Goal: Transaction & Acquisition: Subscribe to service/newsletter

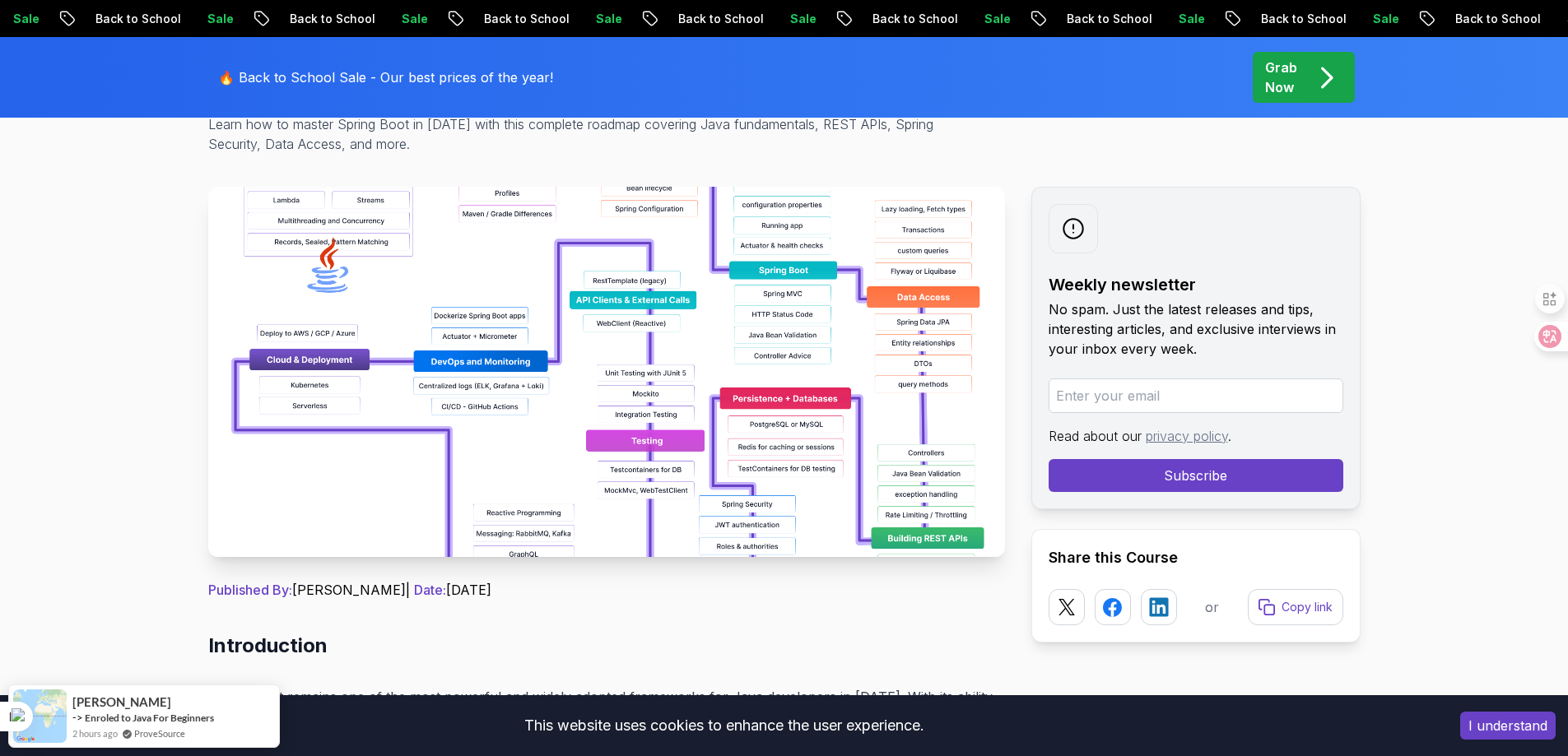
click at [1190, 398] on input "email" at bounding box center [1196, 396] width 294 height 35
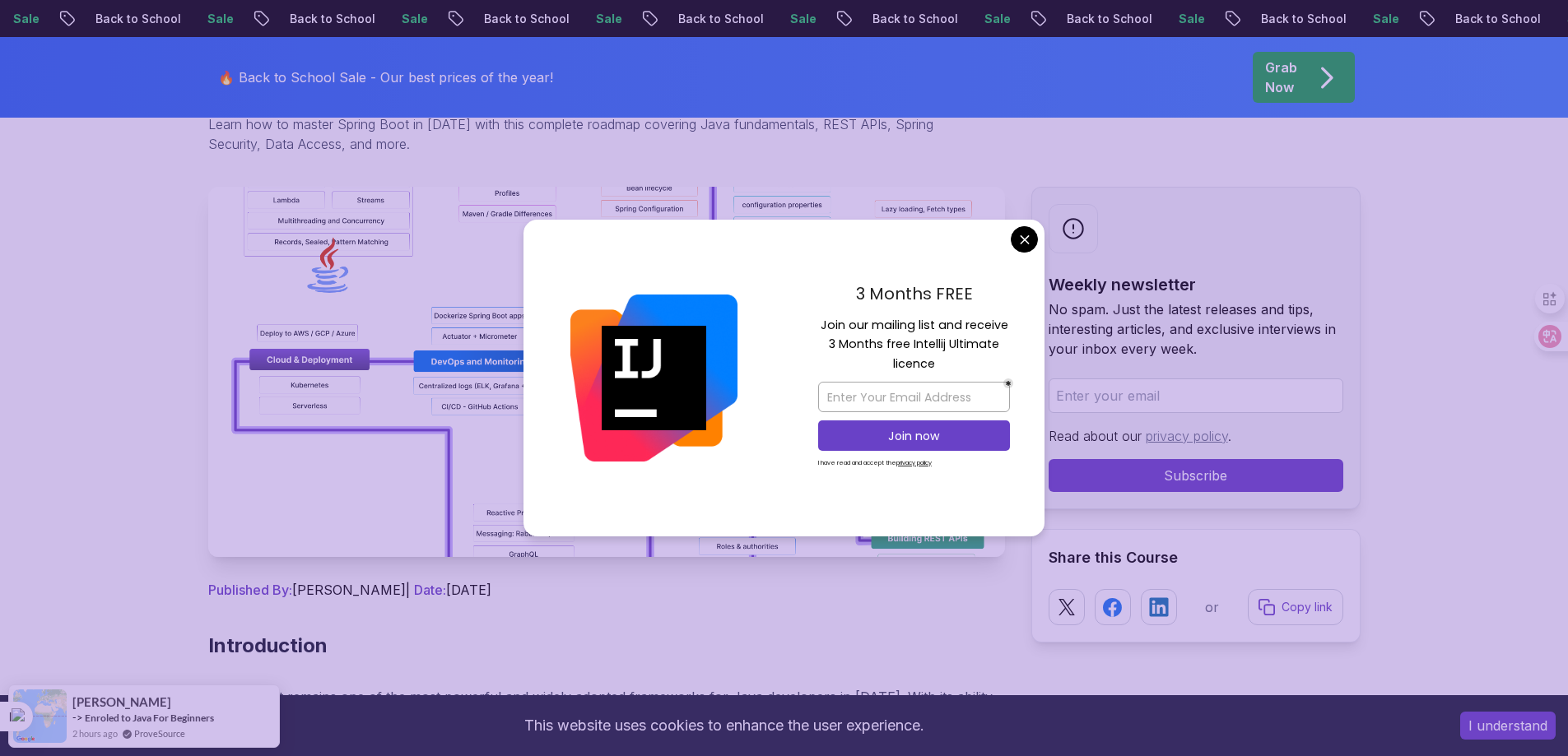
drag, startPoint x: 1023, startPoint y: 259, endPoint x: 1028, endPoint y: 244, distance: 15.8
click at [1028, 244] on div "3 Months FREE Join our mailing list and receive 3 Months free Intellij Ultimate…" at bounding box center [784, 379] width 521 height 318
click at [822, 288] on p "3 Months FREE" at bounding box center [913, 293] width 192 height 25
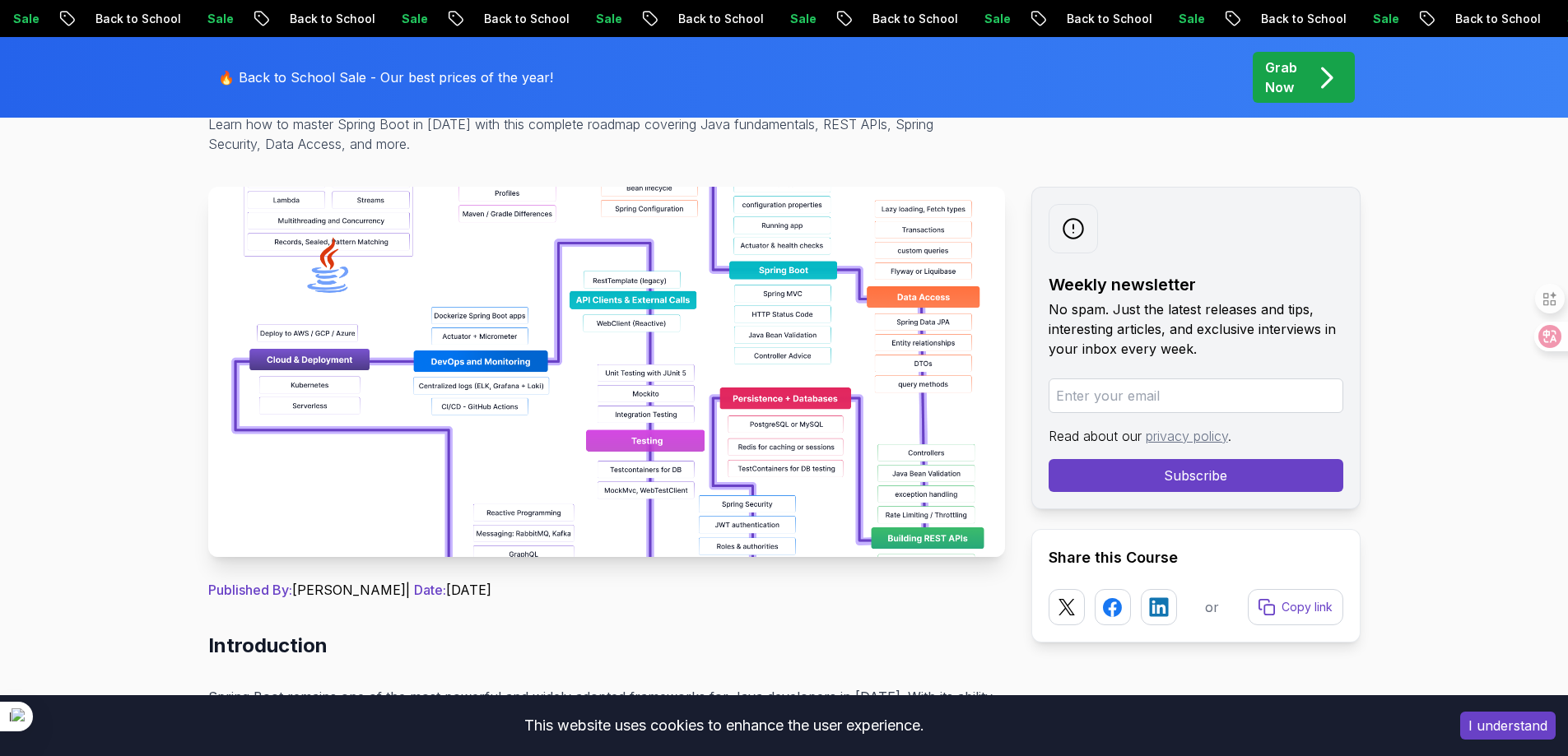
click at [1105, 402] on input "email" at bounding box center [1196, 396] width 294 height 35
paste input "abdelazizs983@gmail.com"
type input "abdelazizs983@gmail.com"
click at [1103, 470] on button "Subscribe" at bounding box center [1196, 475] width 294 height 33
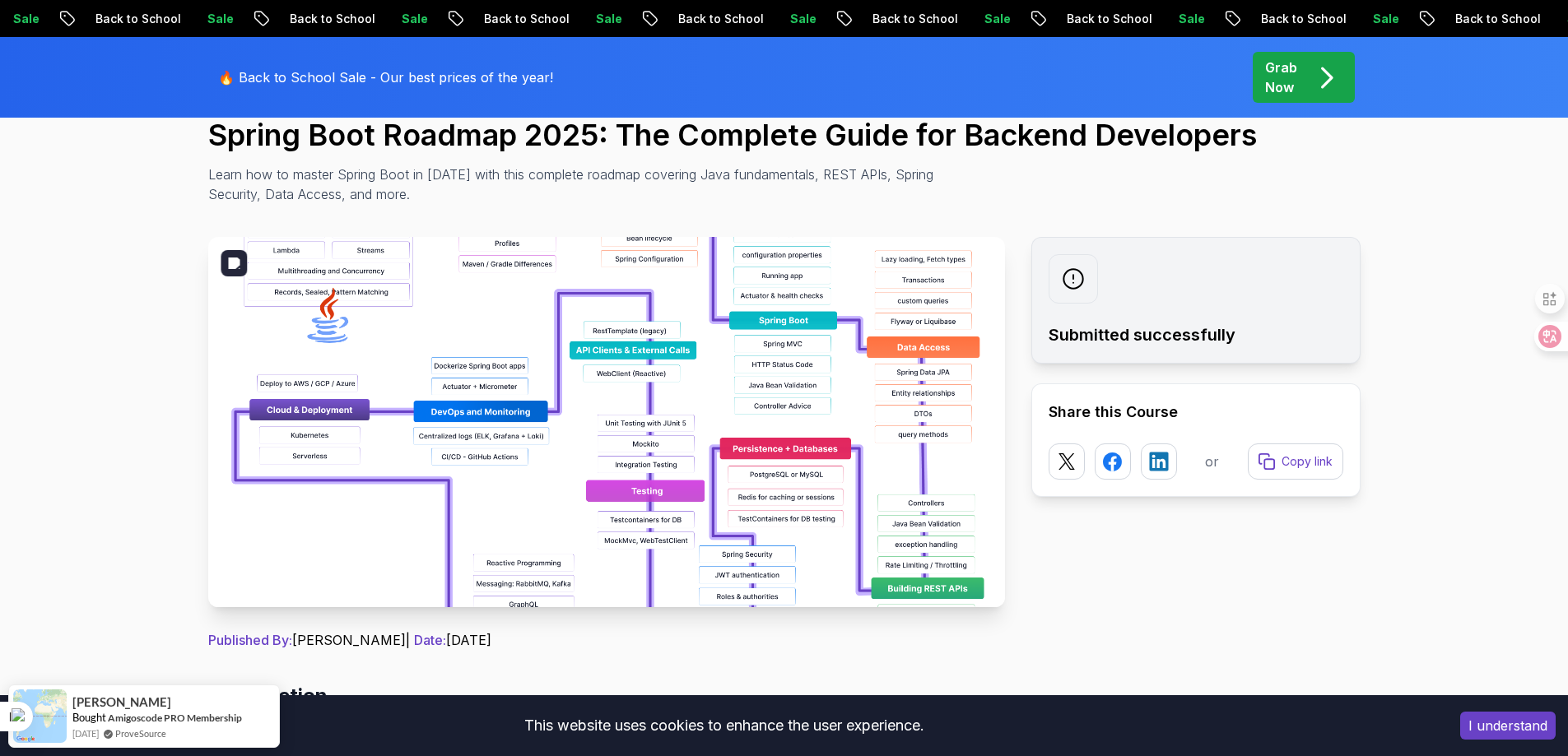
click at [740, 392] on img at bounding box center [606, 422] width 797 height 370
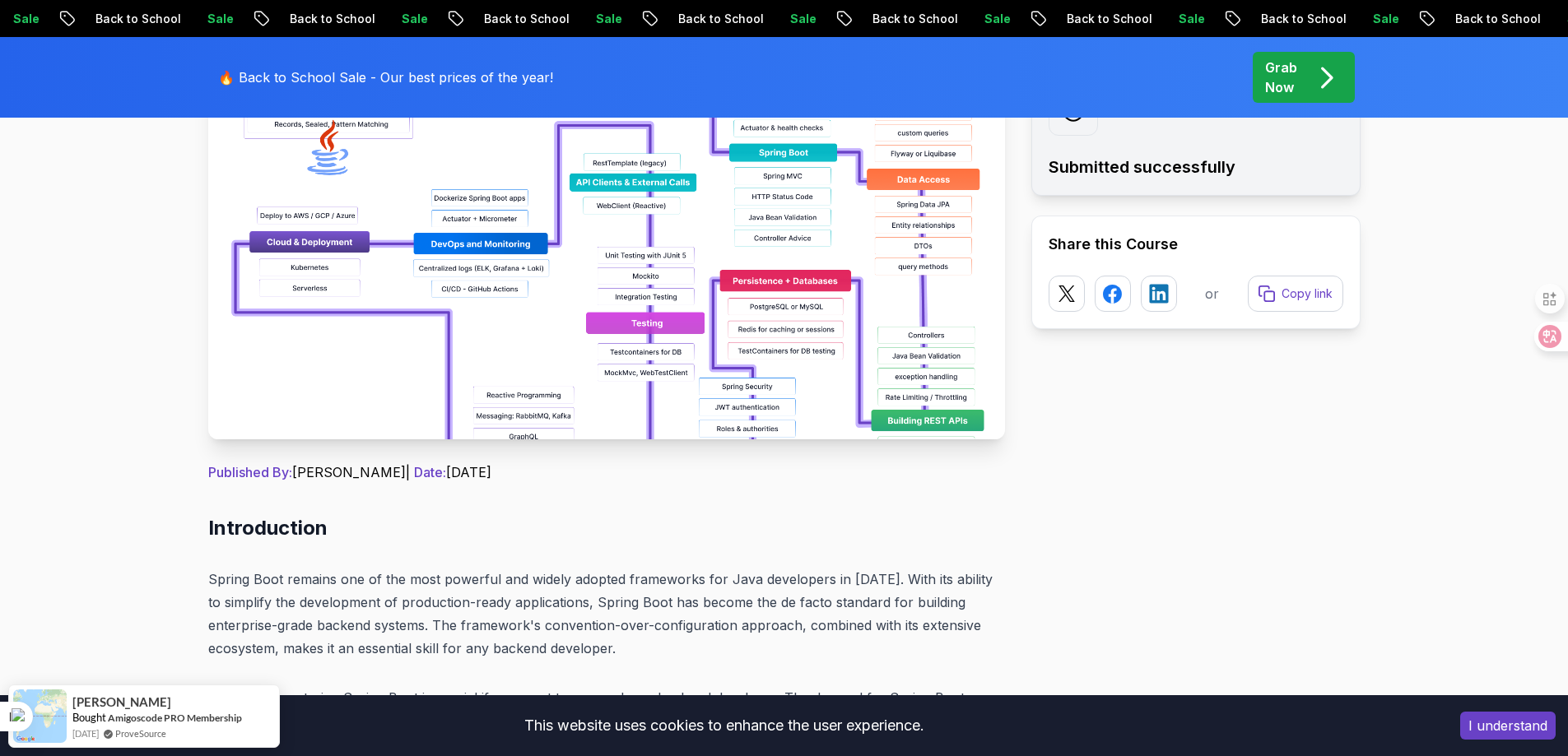
scroll to position [352, 0]
click at [740, 392] on img at bounding box center [606, 254] width 797 height 370
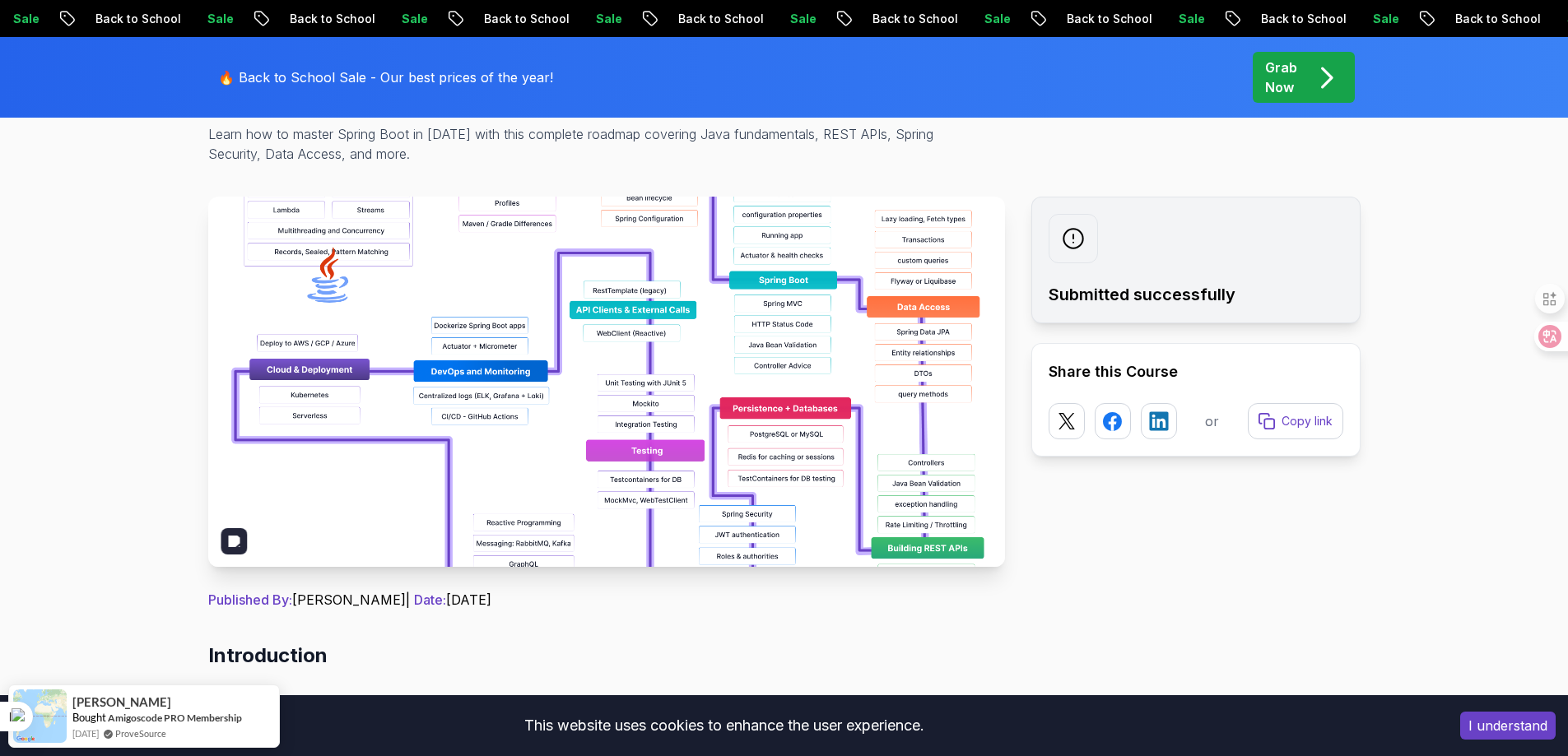
scroll to position [223, 0]
click at [581, 369] on img at bounding box center [606, 383] width 797 height 370
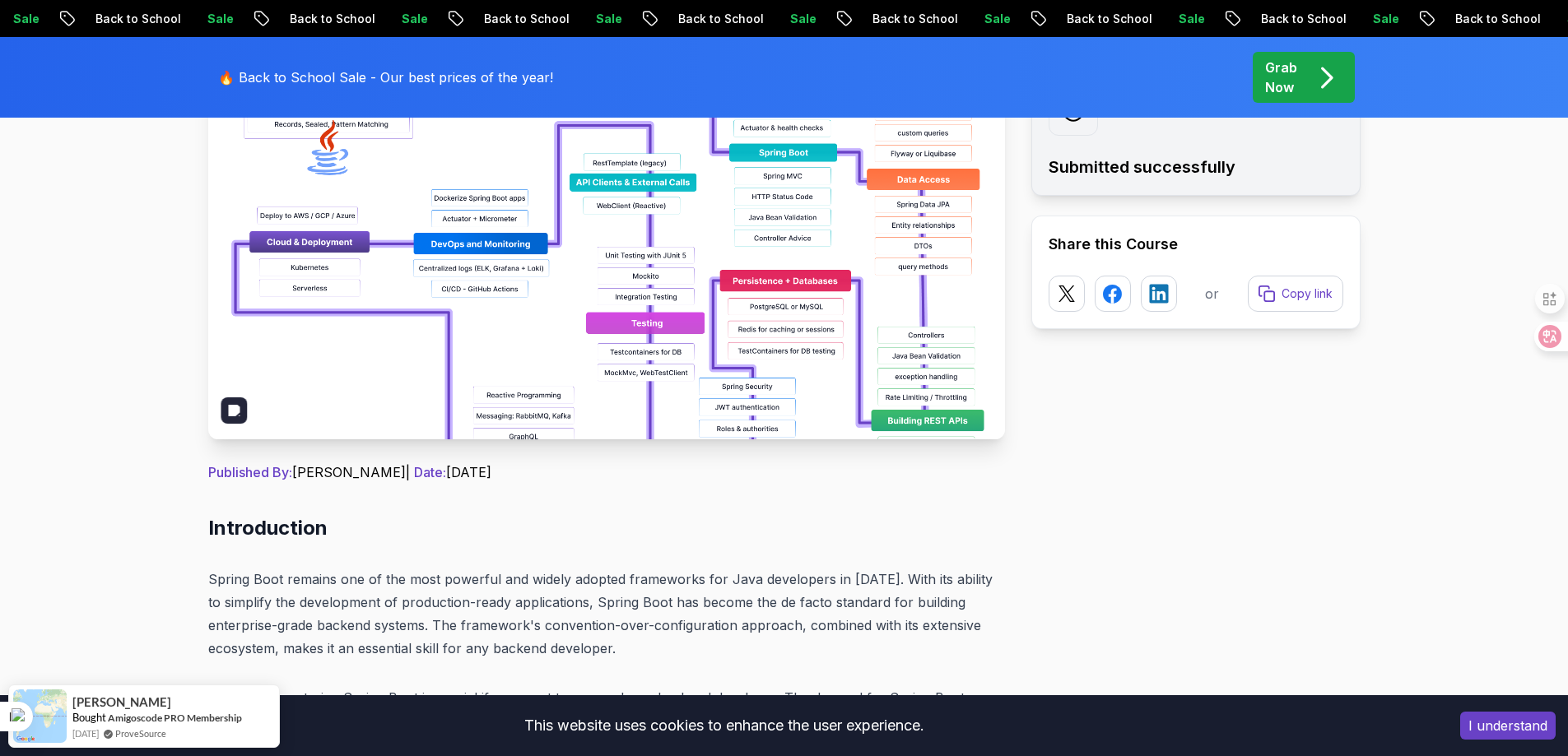
scroll to position [353, 0]
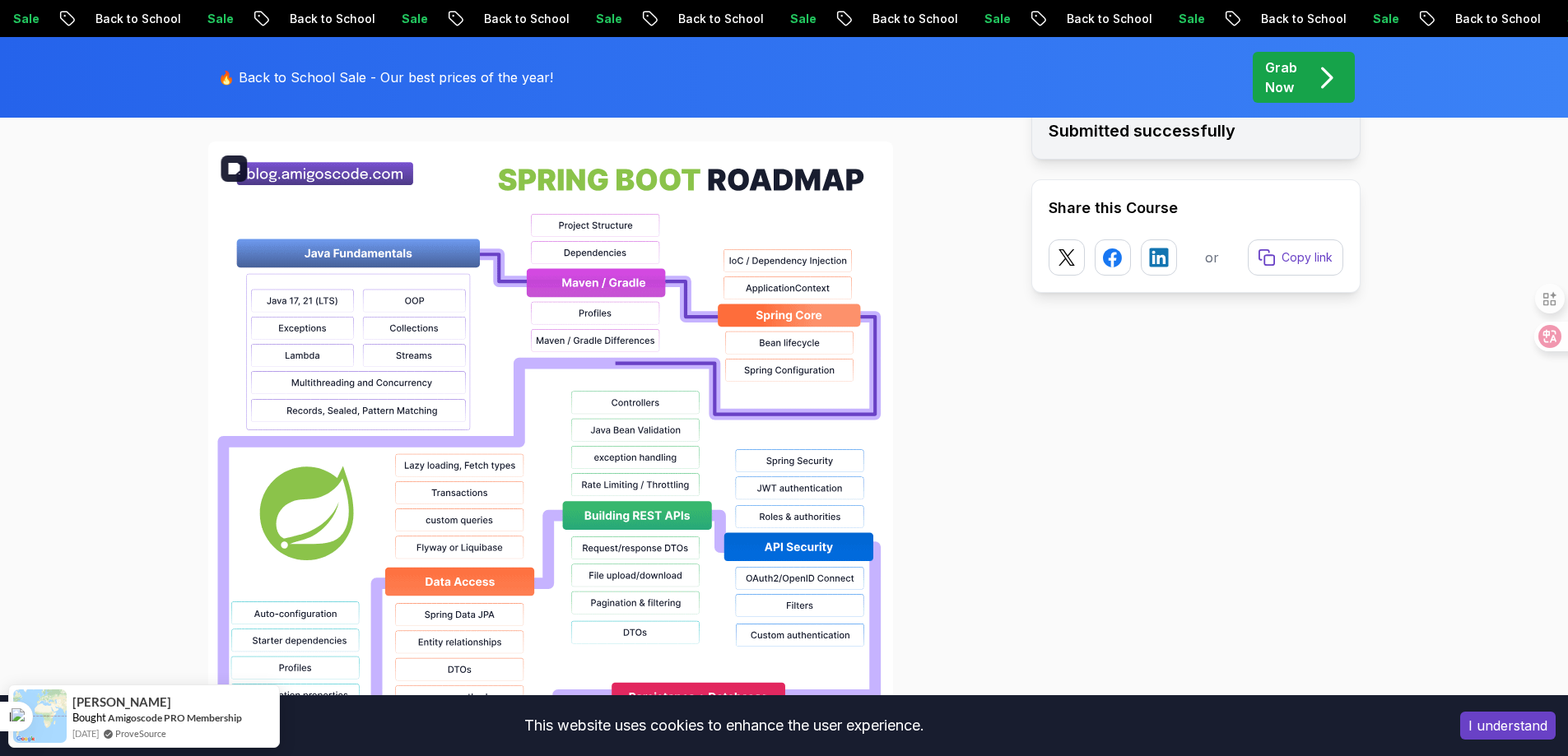
scroll to position [1205, 0]
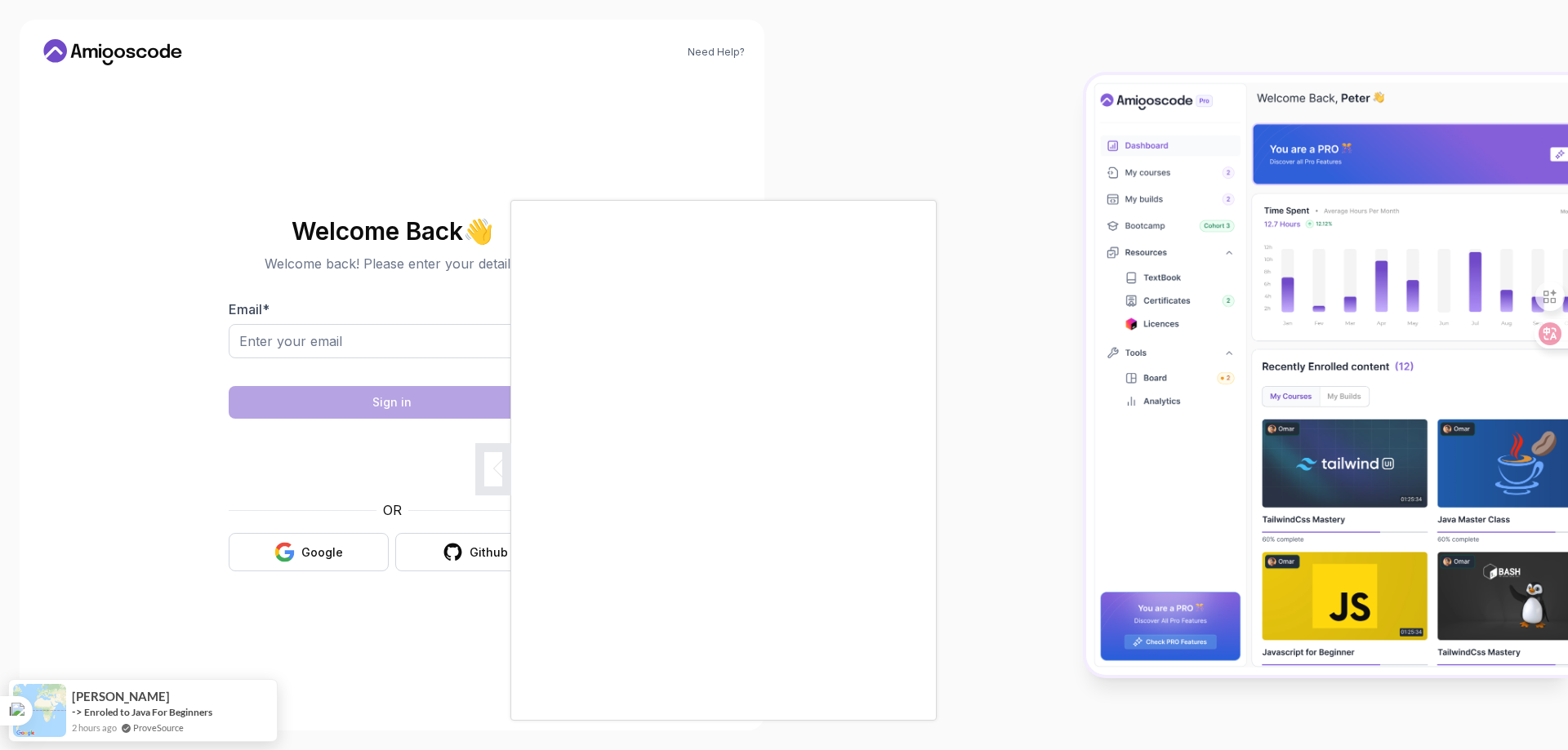
click at [334, 549] on div at bounding box center [784, 375] width 1568 height 750
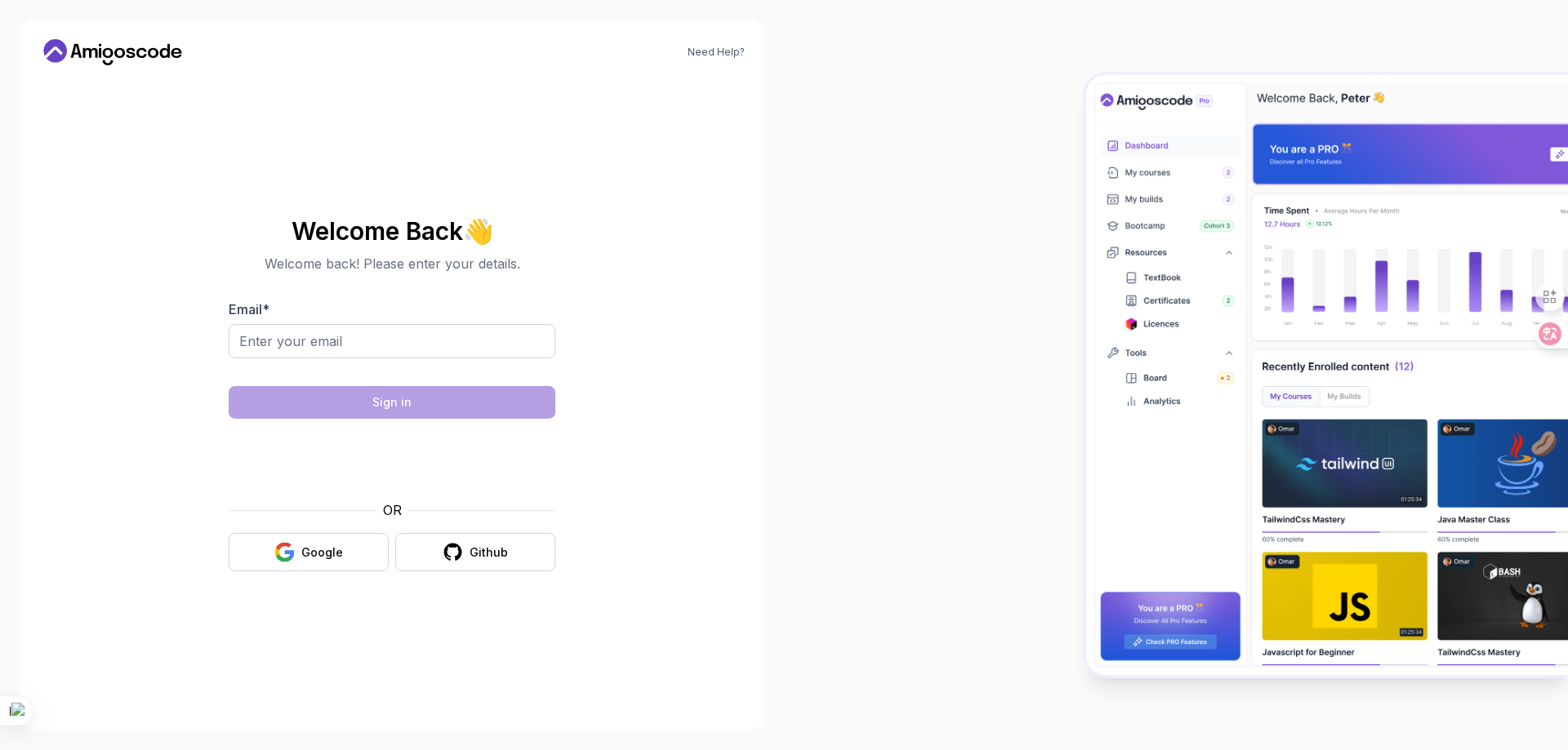
click at [334, 549] on div "Google" at bounding box center [322, 552] width 42 height 16
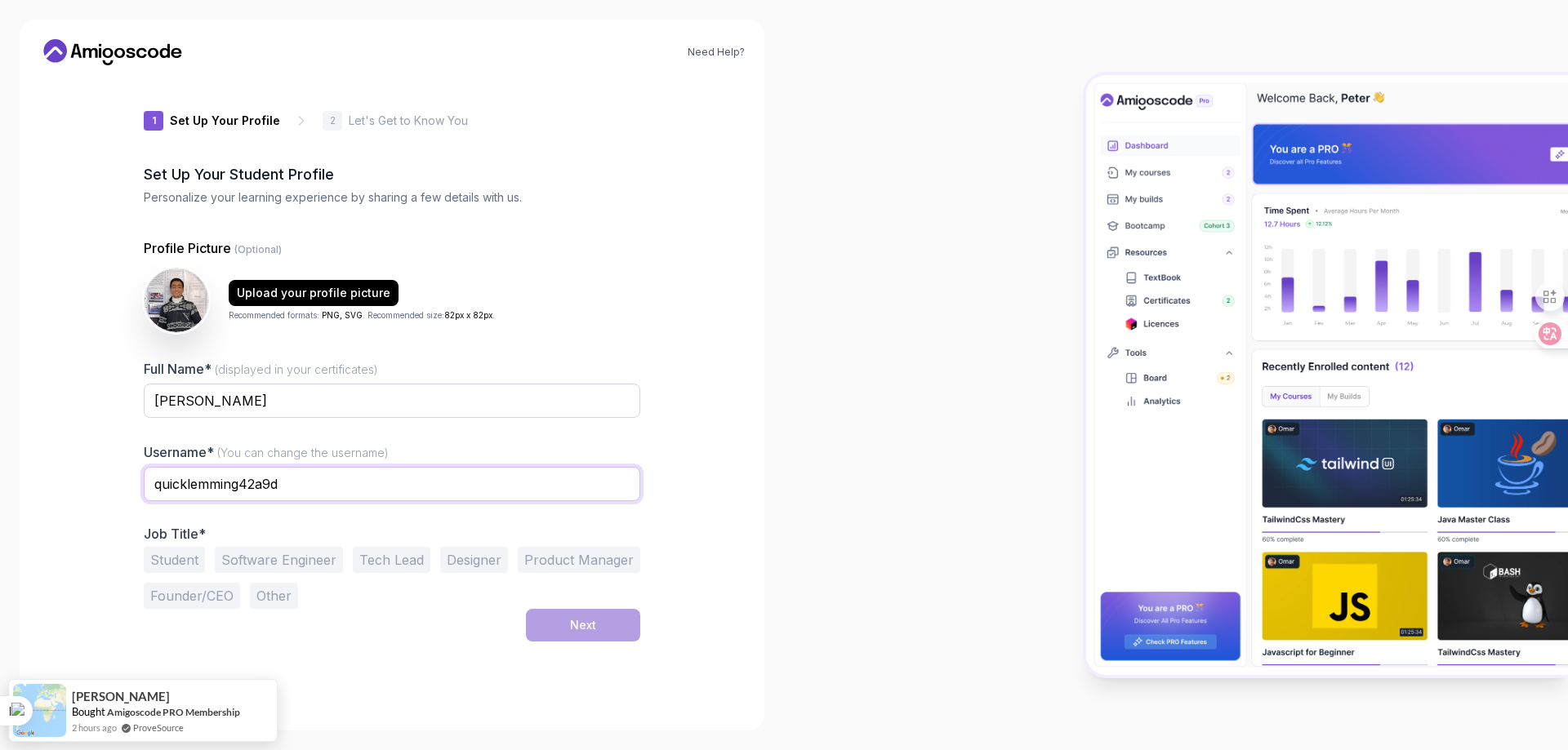
click at [358, 473] on input "quicklemming42a9d" at bounding box center [392, 484] width 497 height 34
type input "q"
type input "ش"
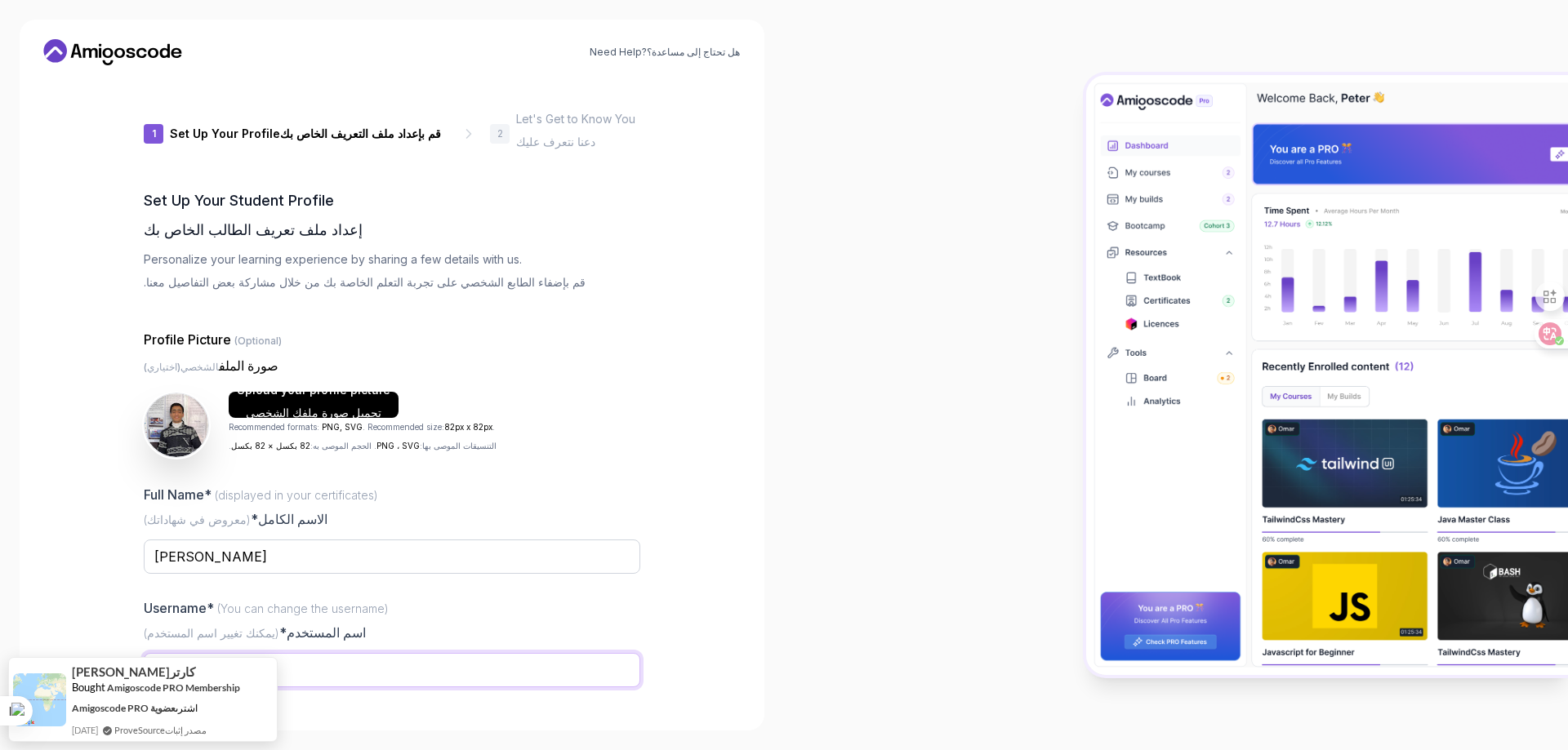
type input "abdulaziz_shaban"
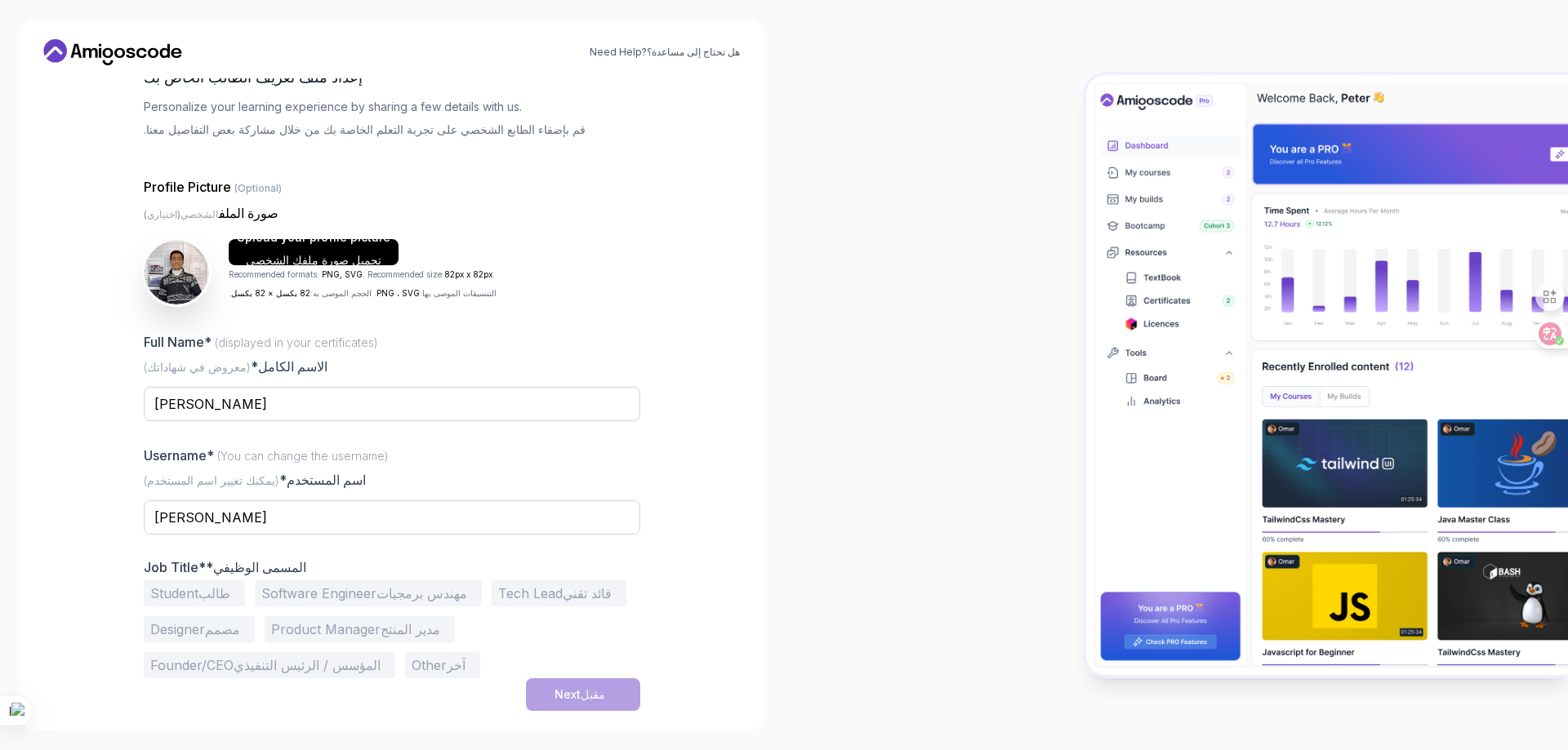
click at [200, 598] on font "طالب" at bounding box center [214, 593] width 32 height 16
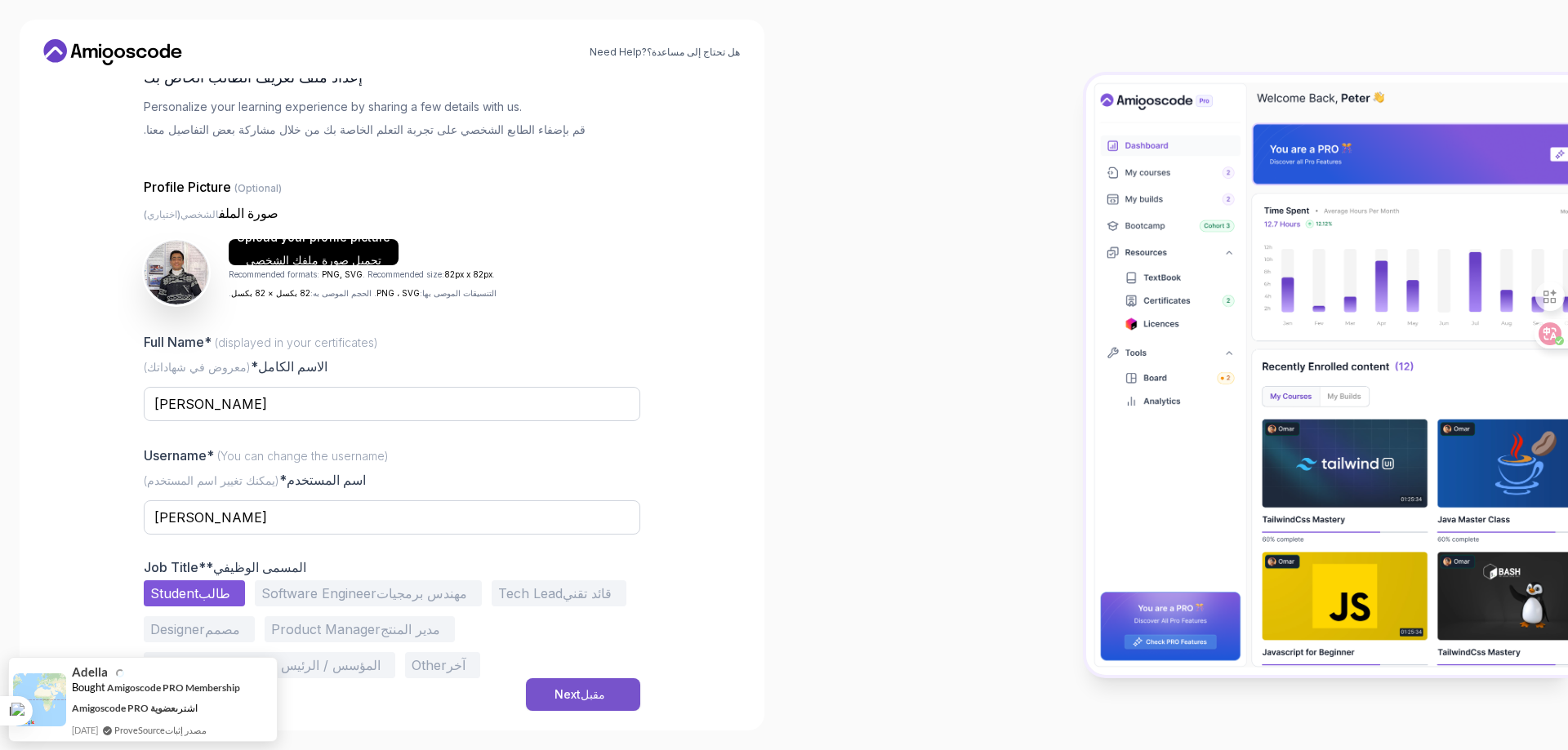
click at [609, 706] on button "Next مقبل" at bounding box center [583, 695] width 114 height 33
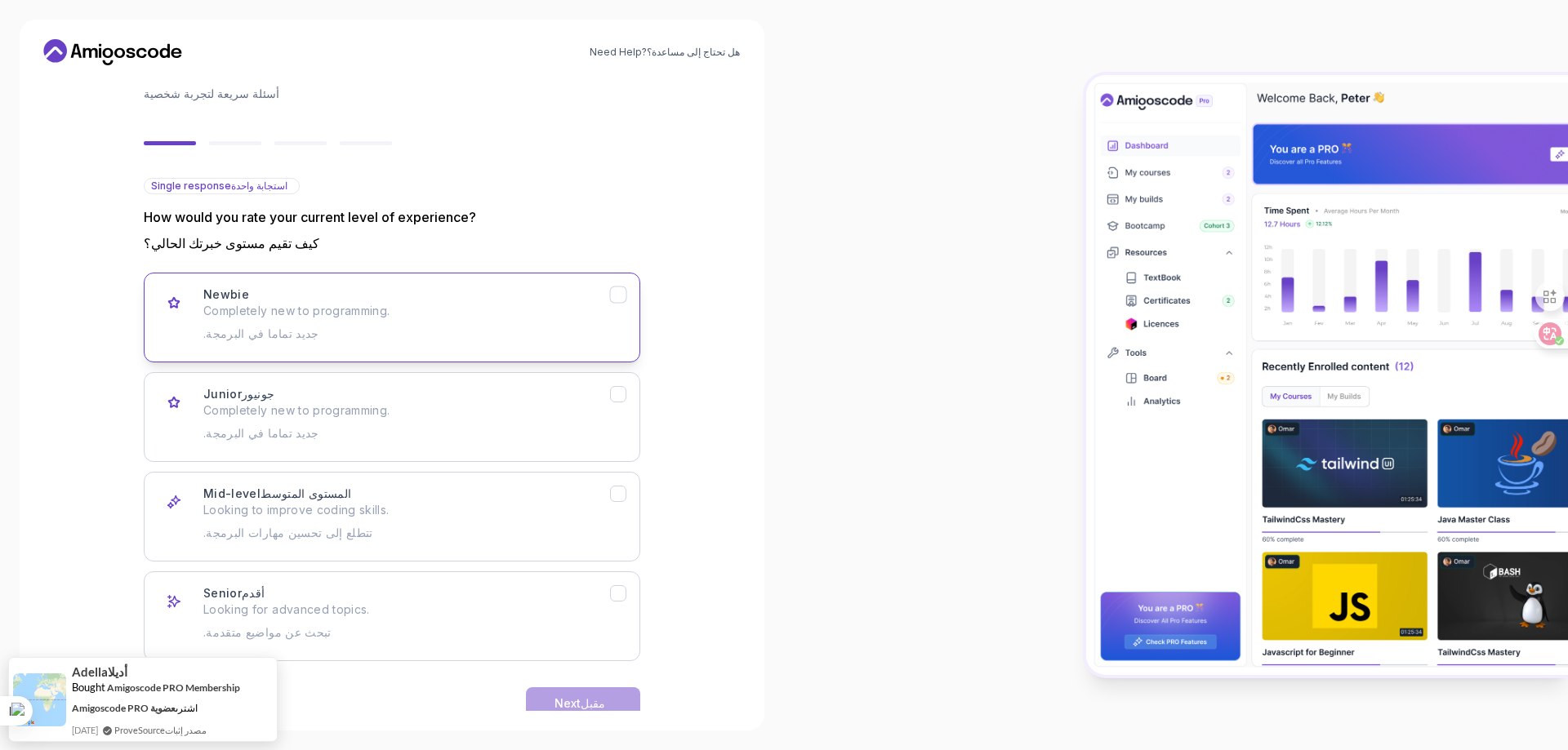
click at [399, 310] on p "Completely new to programming. جديد تماما في البرمجة." at bounding box center [406, 326] width 407 height 45
click at [582, 695] on button "Next مقبل" at bounding box center [583, 703] width 114 height 33
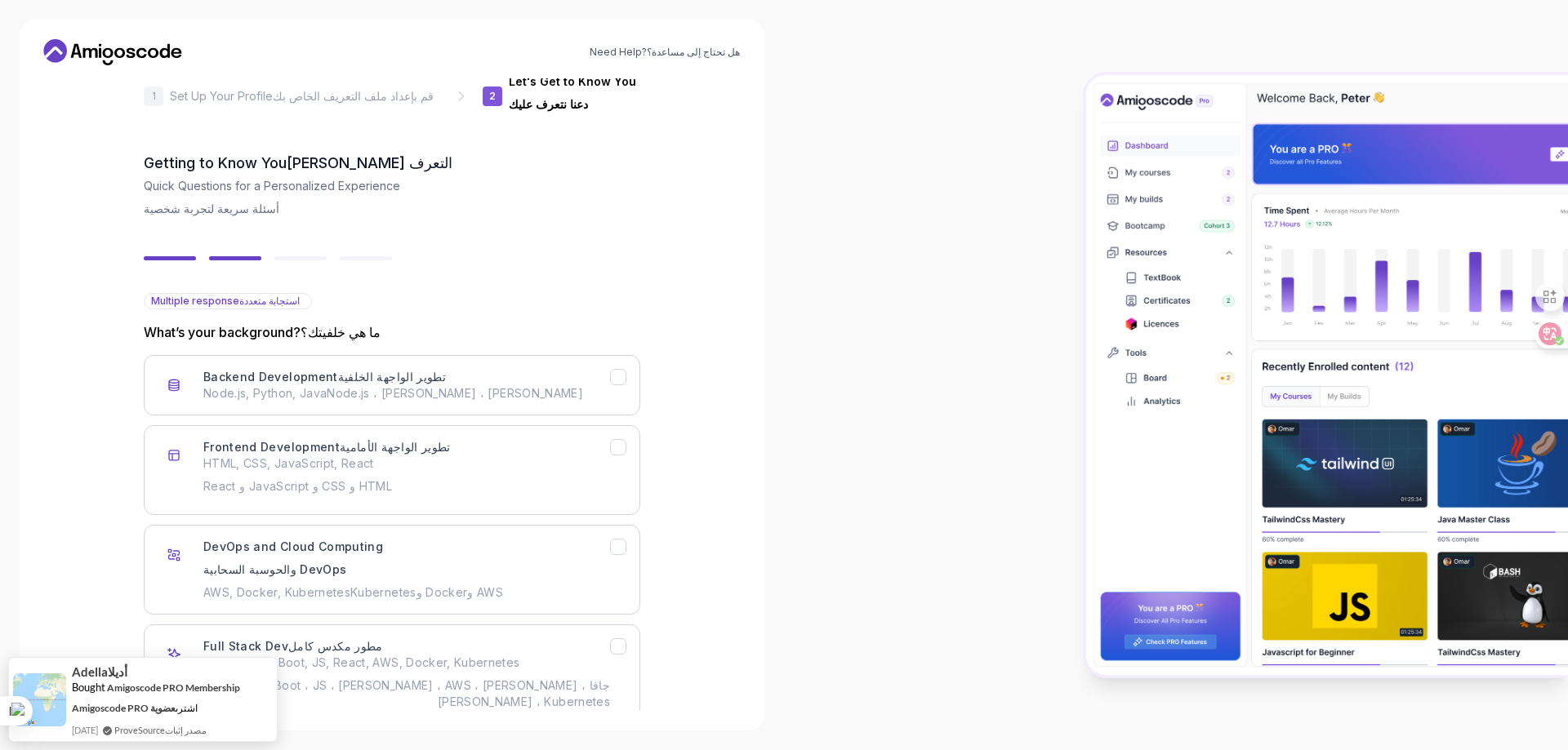
scroll to position [126, 0]
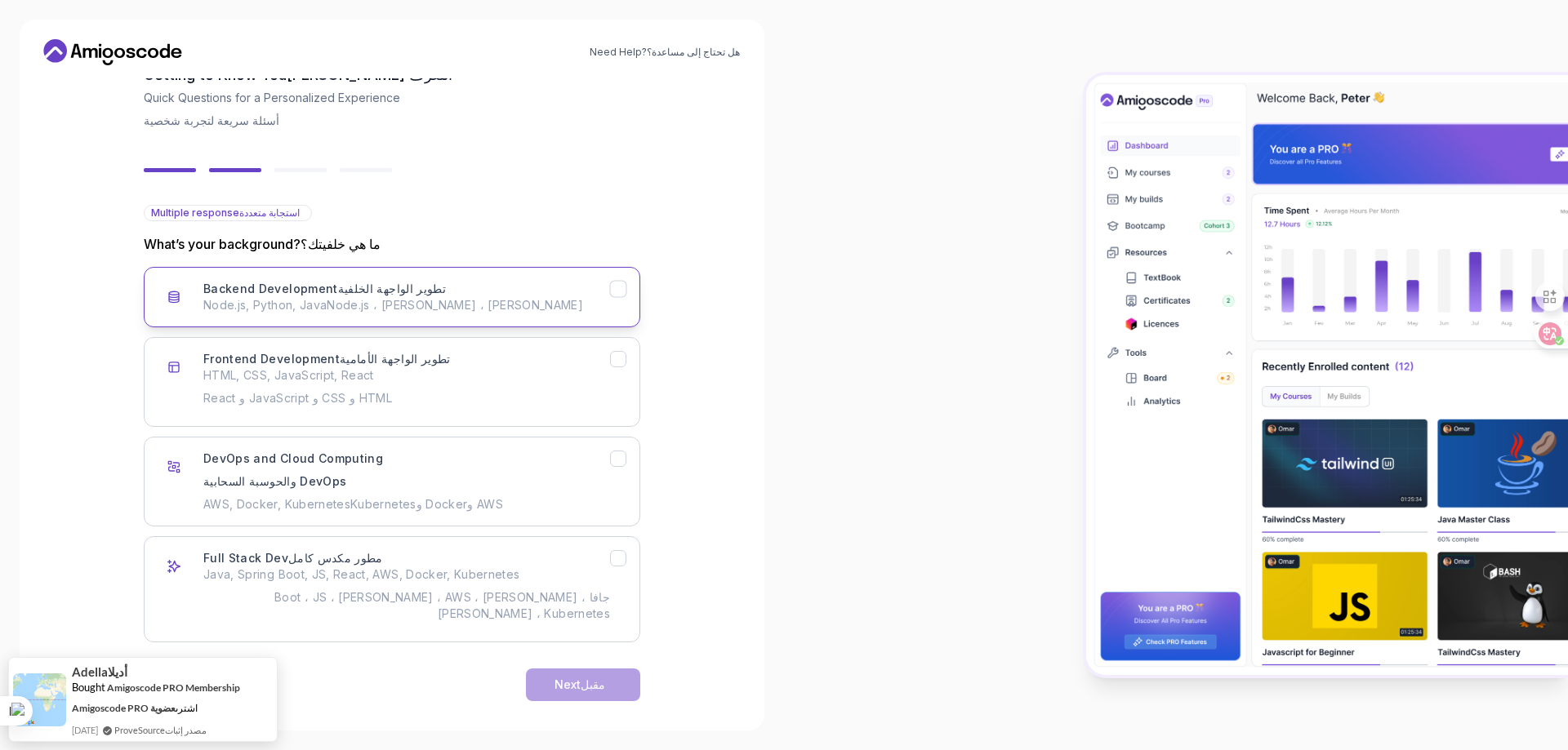
click at [497, 320] on button "Backend Development تطوير الواجهة الخلفية Node.js, Python, Java Node.js ، بايثو…" at bounding box center [392, 297] width 497 height 60
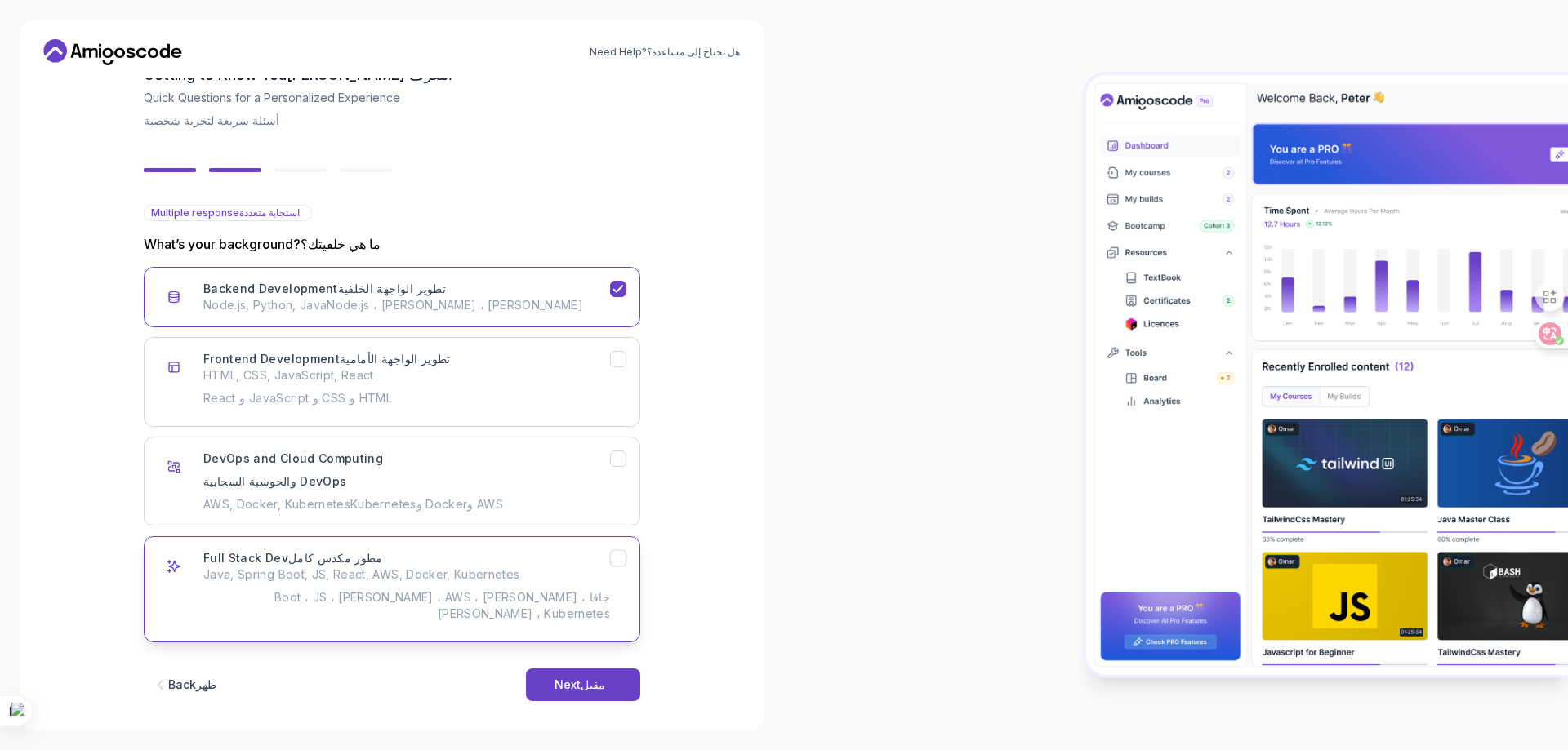
click at [505, 603] on font "جافا ، Spring Boot ، JS ، React ، AWS ، Docker ، Kubernetes" at bounding box center [442, 606] width 336 height 30
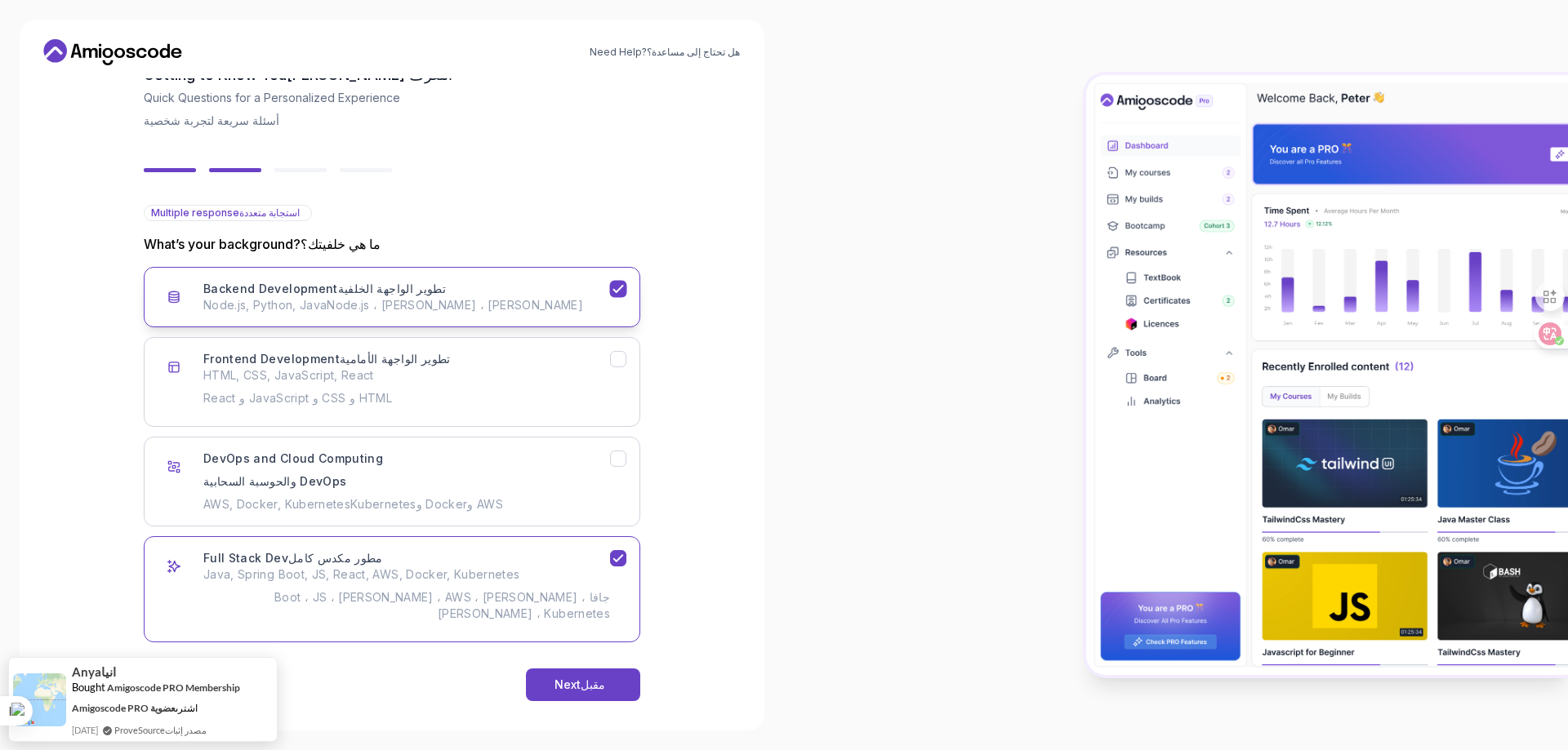
click at [629, 305] on button "Backend Development تطوير الواجهة الخلفية Node.js, Python, Java Node.js ، بايثو…" at bounding box center [392, 297] width 497 height 60
click at [564, 677] on div "Next مقبل" at bounding box center [583, 685] width 57 height 16
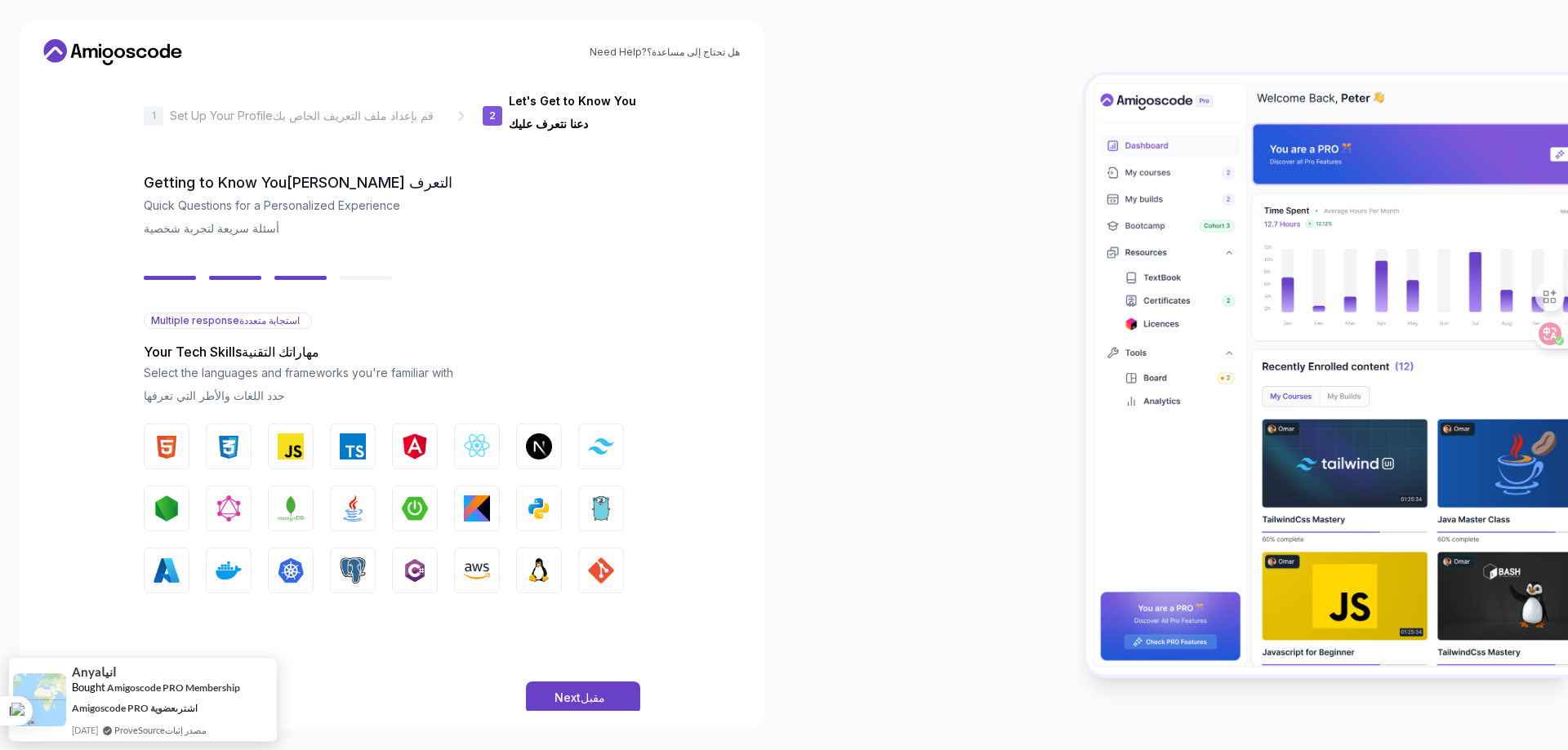
scroll to position [47, 0]
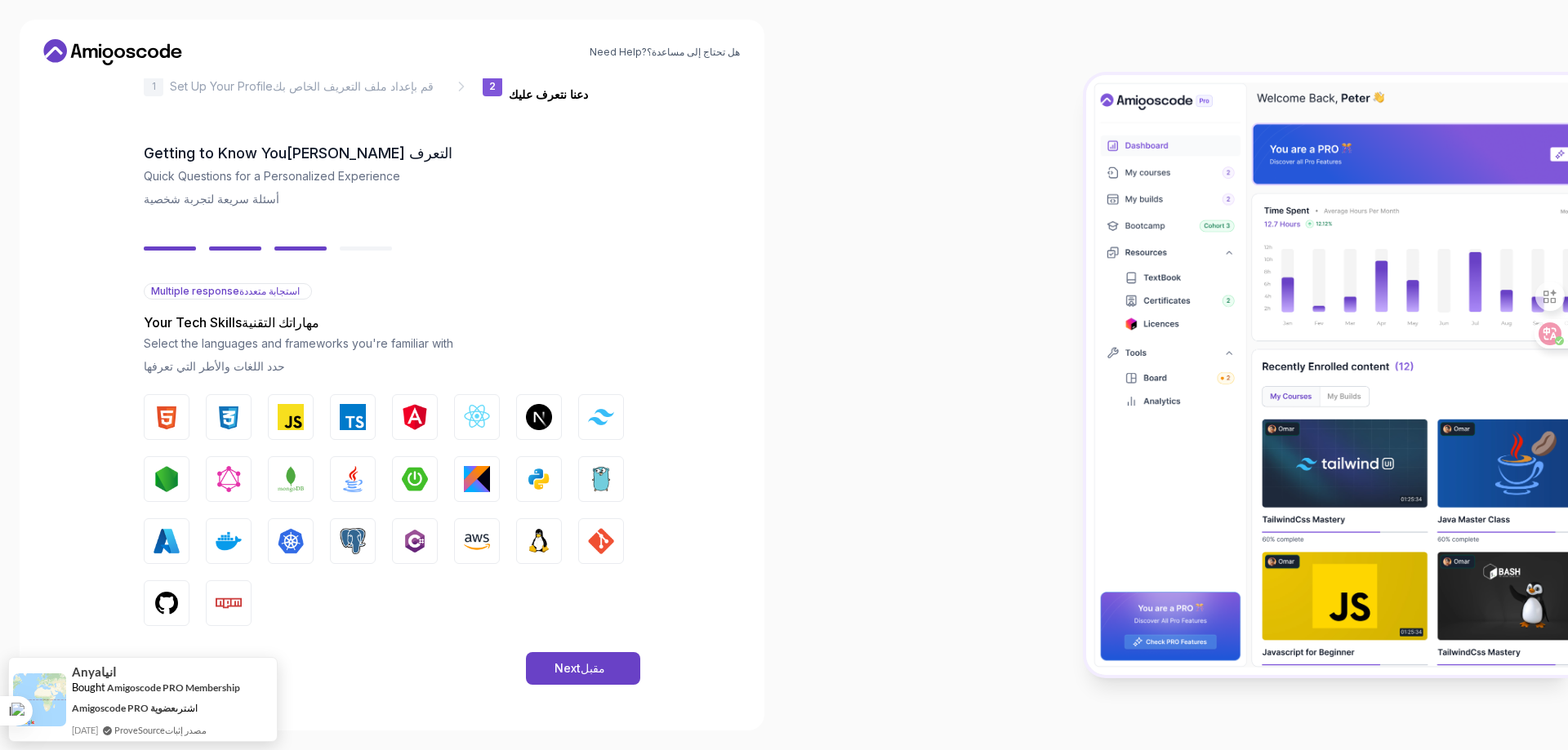
click at [564, 669] on div "Next مقبل" at bounding box center [583, 668] width 57 height 16
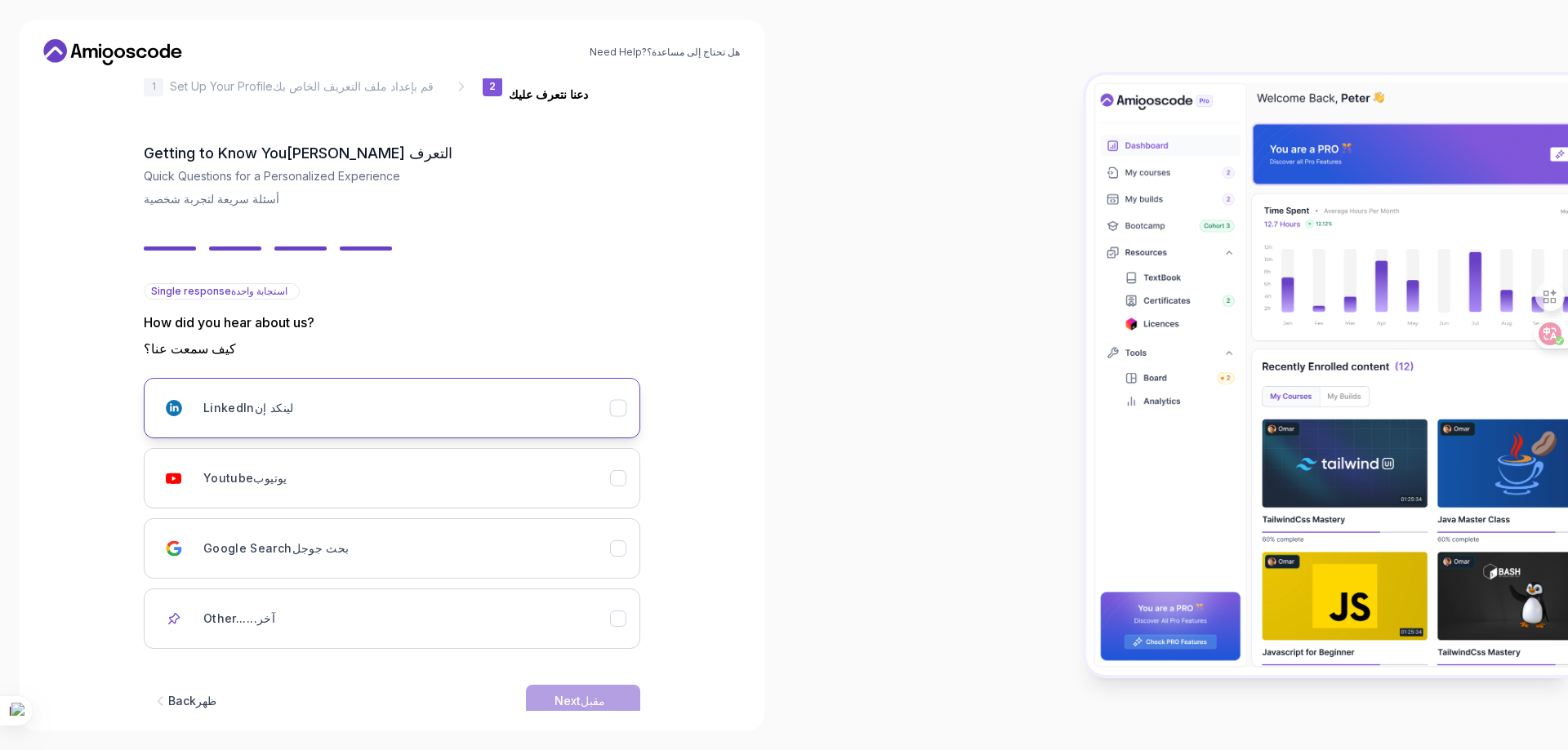
click at [629, 411] on button "LinkedIn لينكد إن" at bounding box center [392, 409] width 497 height 60
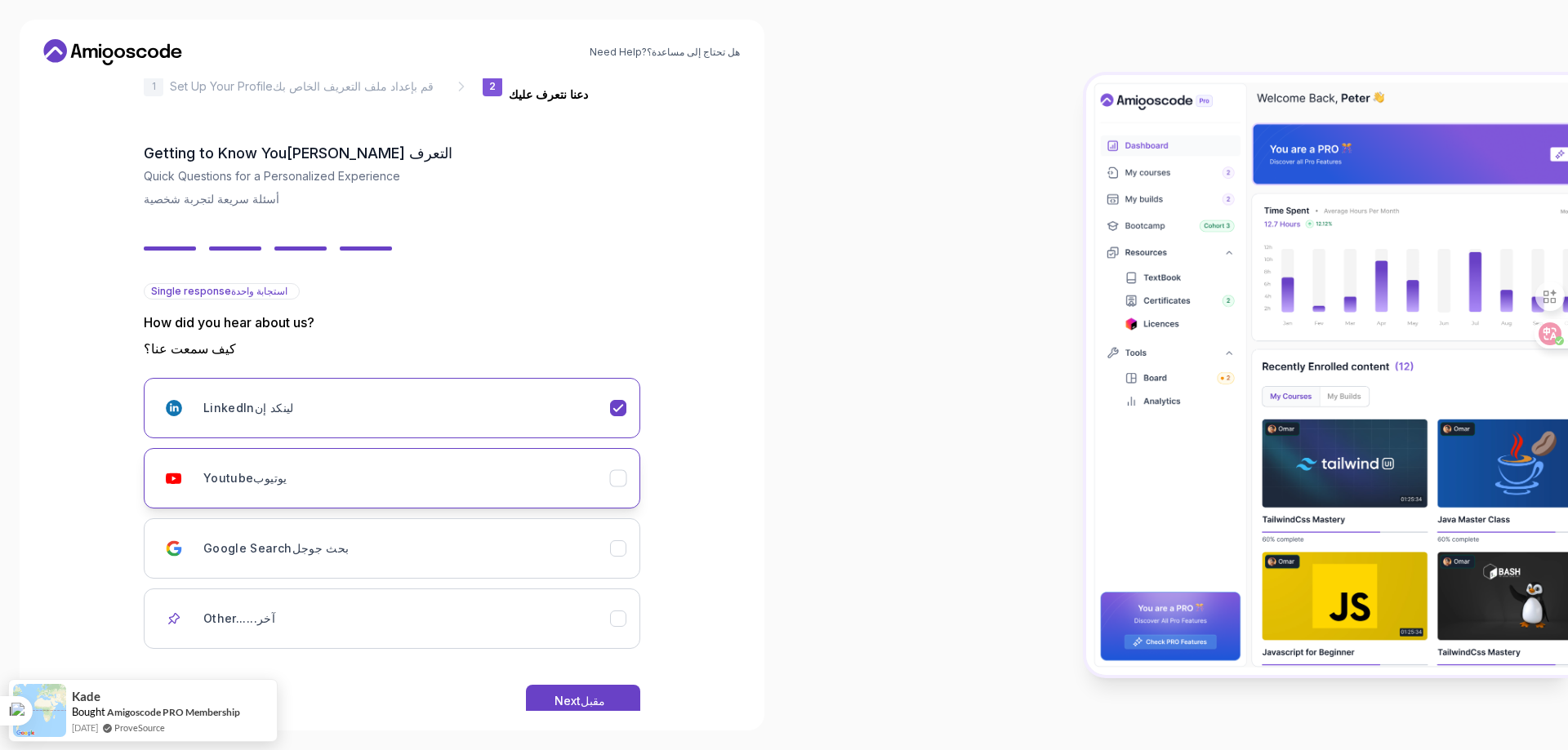
click at [619, 478] on icon "Youtube" at bounding box center [619, 478] width 15 height 15
click at [572, 699] on div "Next مقبل" at bounding box center [583, 701] width 57 height 16
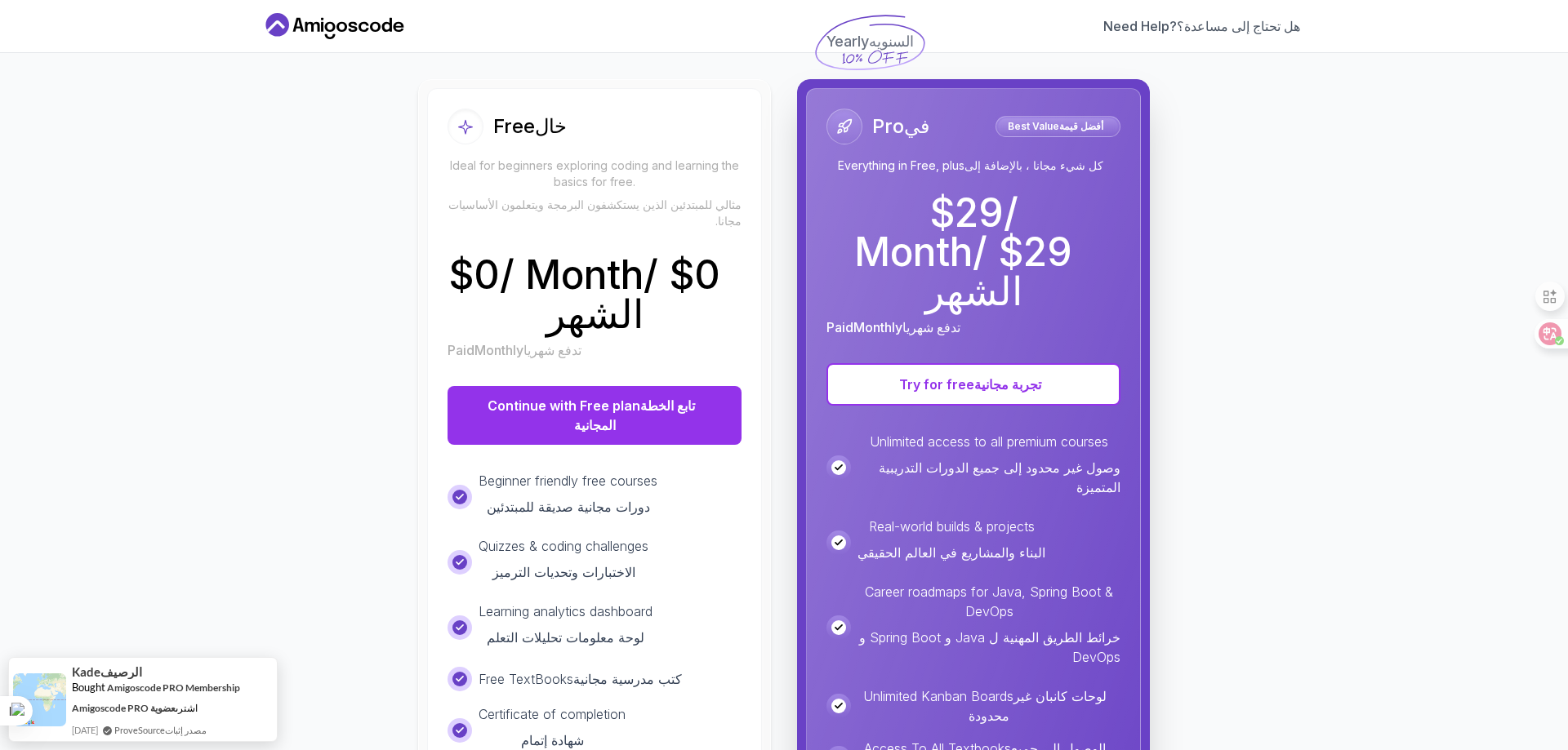
scroll to position [227, 0]
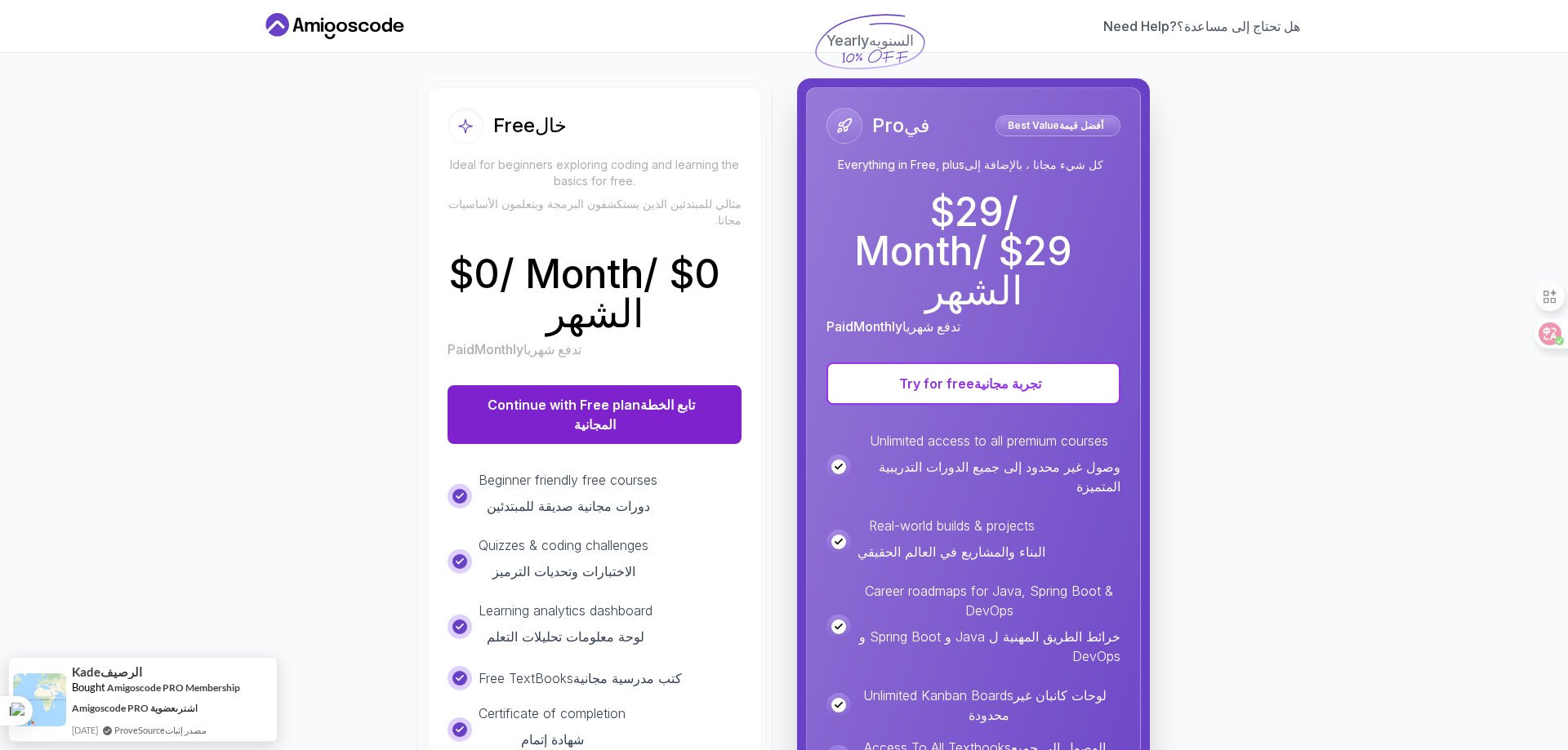
click at [657, 385] on button "Continue with Free plan تابع الخطة المجانية" at bounding box center [594, 414] width 294 height 59
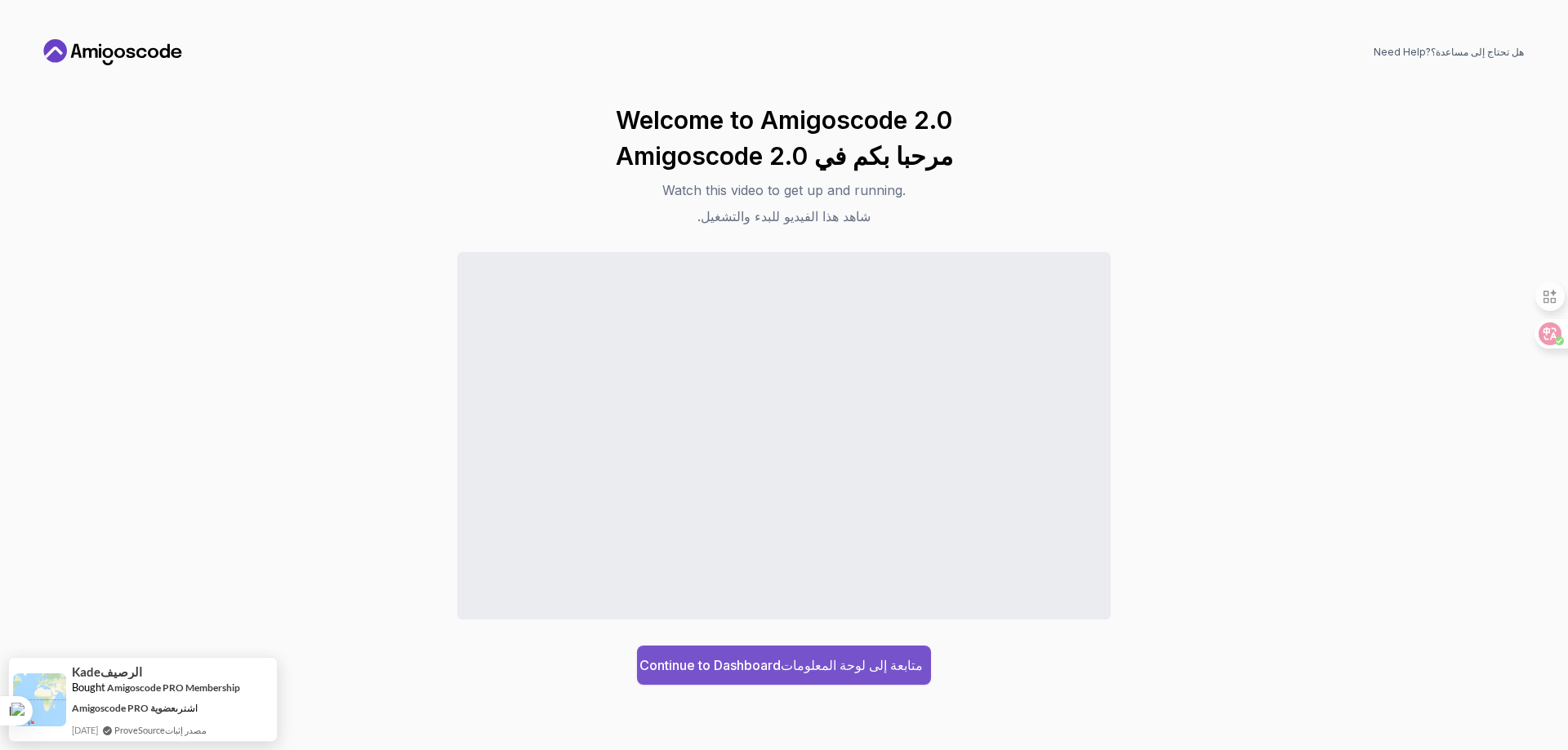
click at [740, 650] on button "Continue to Dashboard متابعة إلى لوحة المعلومات" at bounding box center [784, 665] width 294 height 39
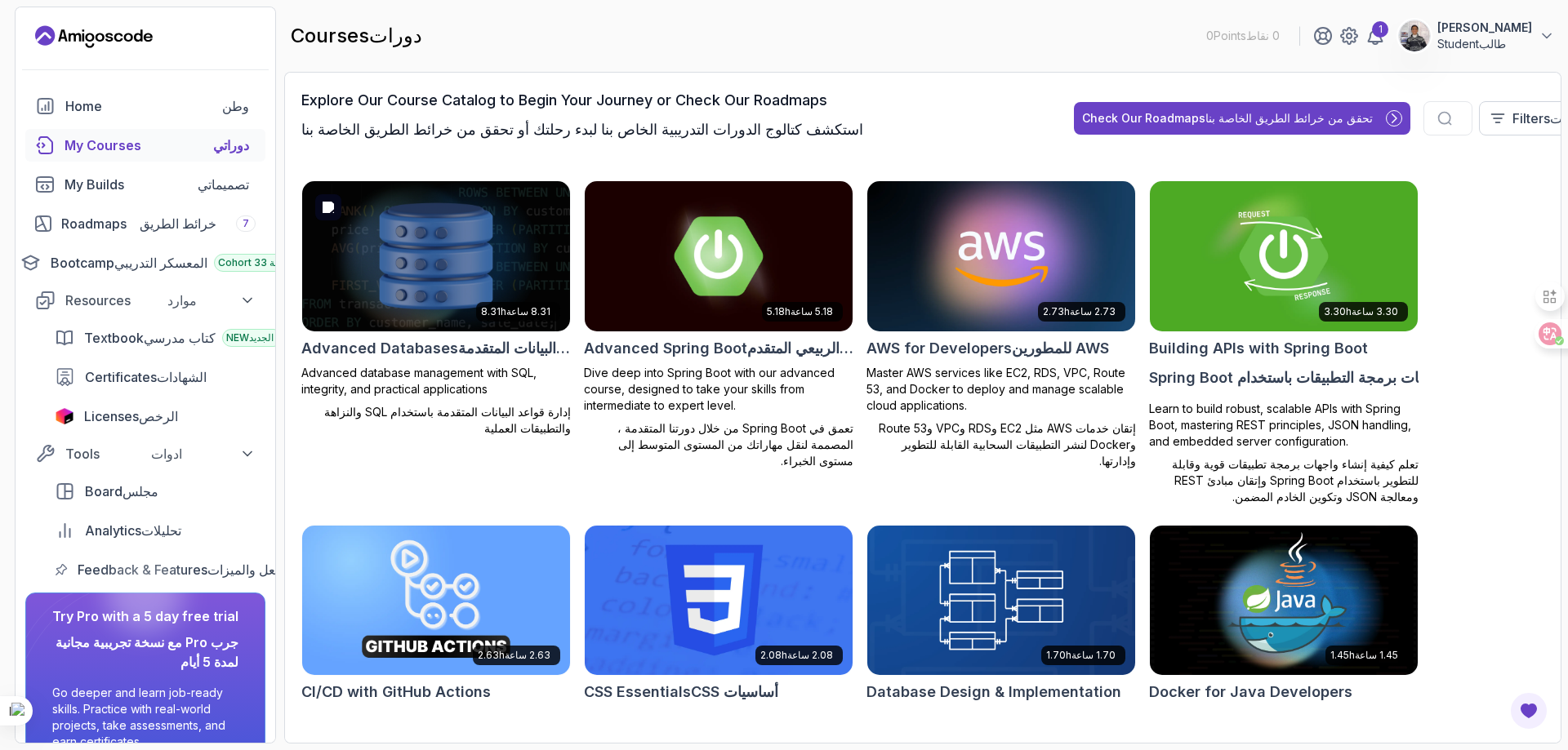
click at [426, 263] on img at bounding box center [436, 256] width 281 height 158
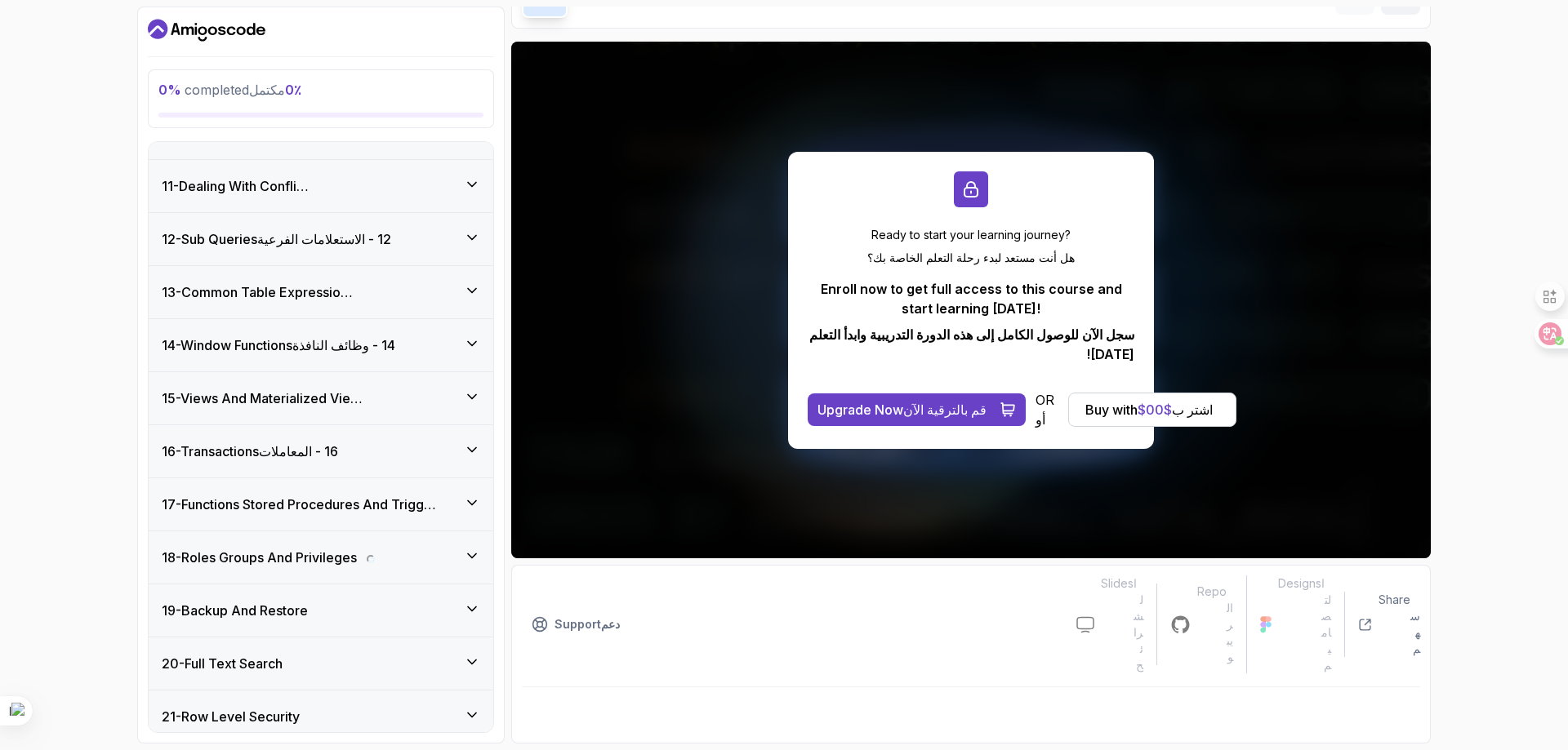
scroll to position [782, 0]
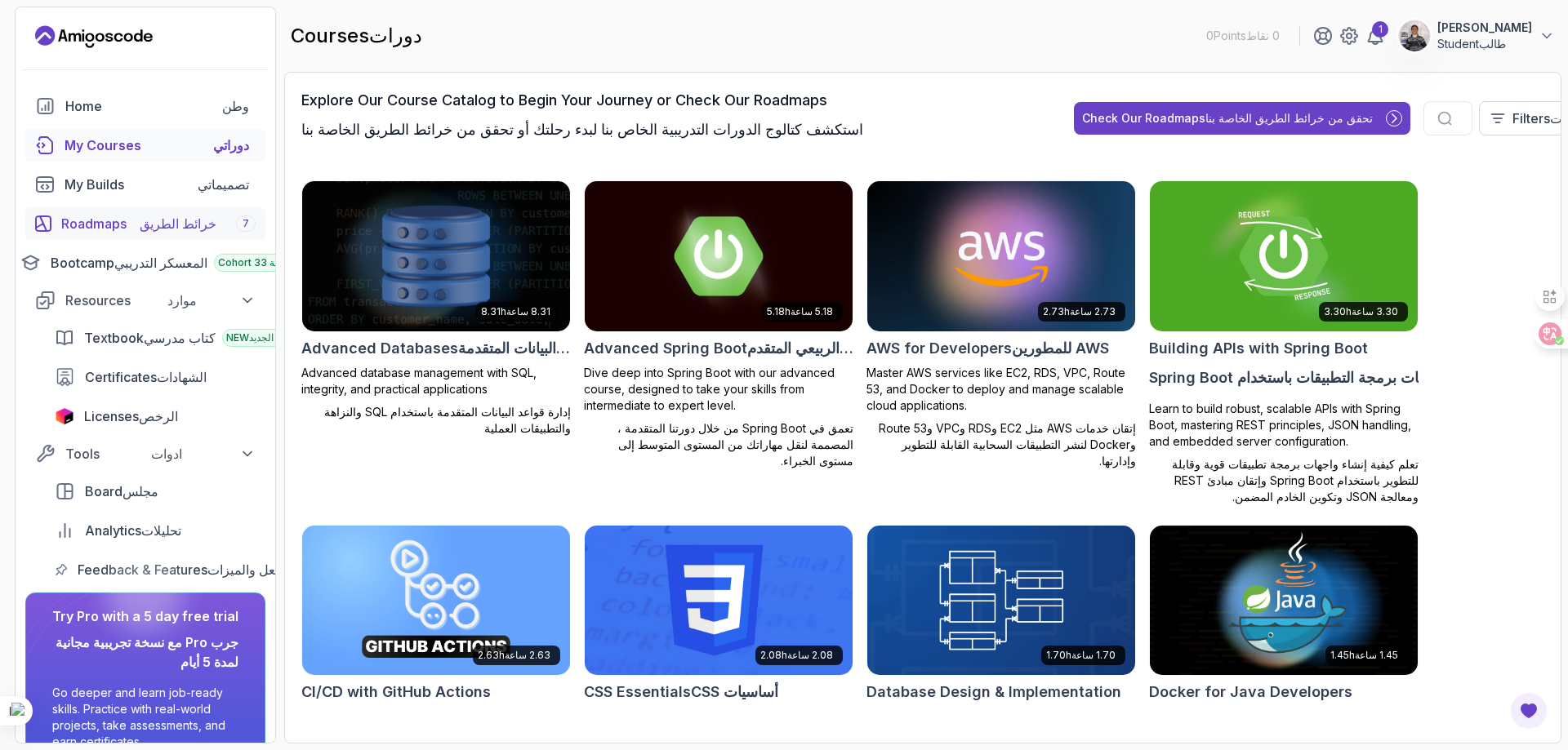
click at [117, 226] on div "Roadmaps خرائط الطريق 7" at bounding box center [159, 223] width 195 height 19
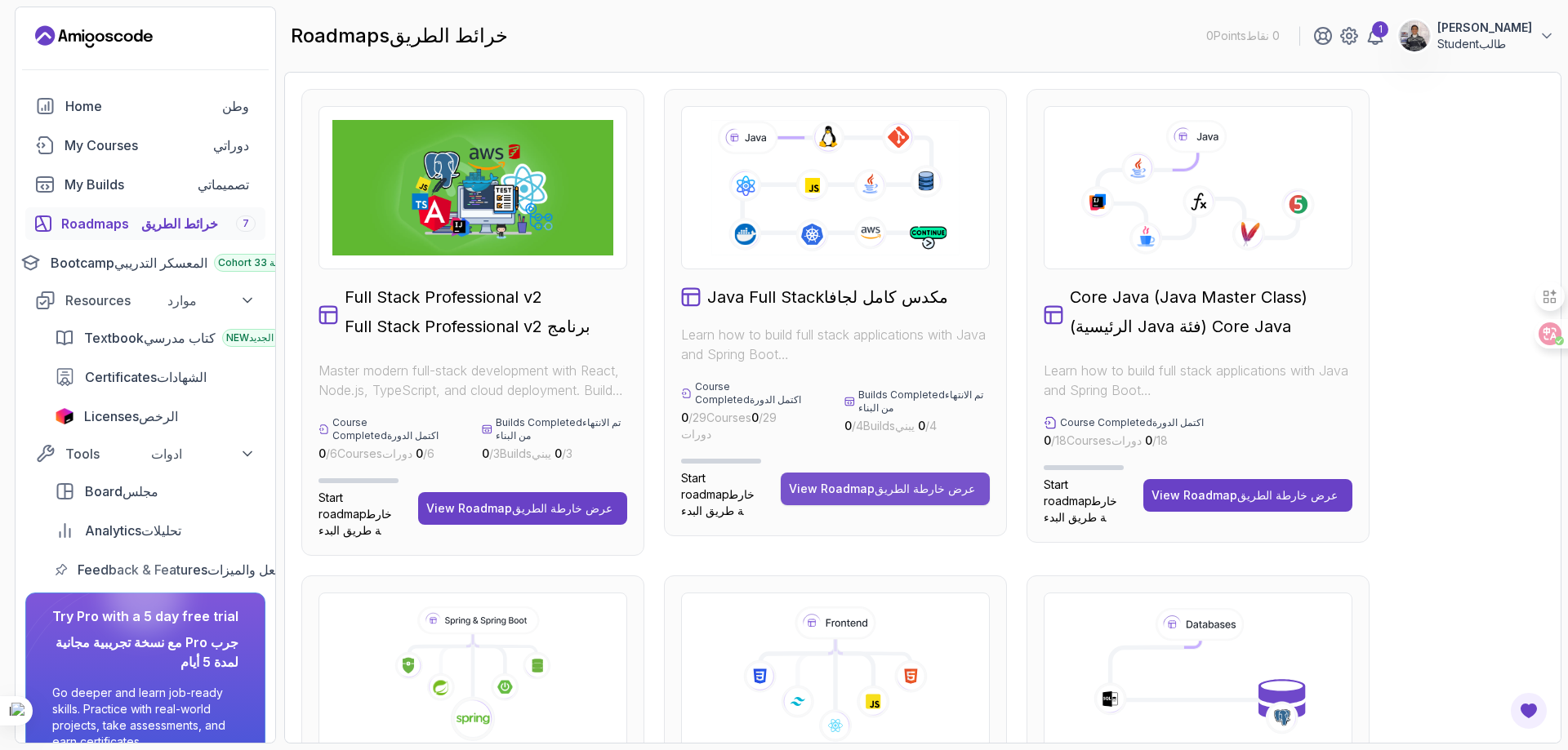
click at [852, 500] on button "View Roadmap عرض خارطة الطريق" at bounding box center [885, 488] width 209 height 33
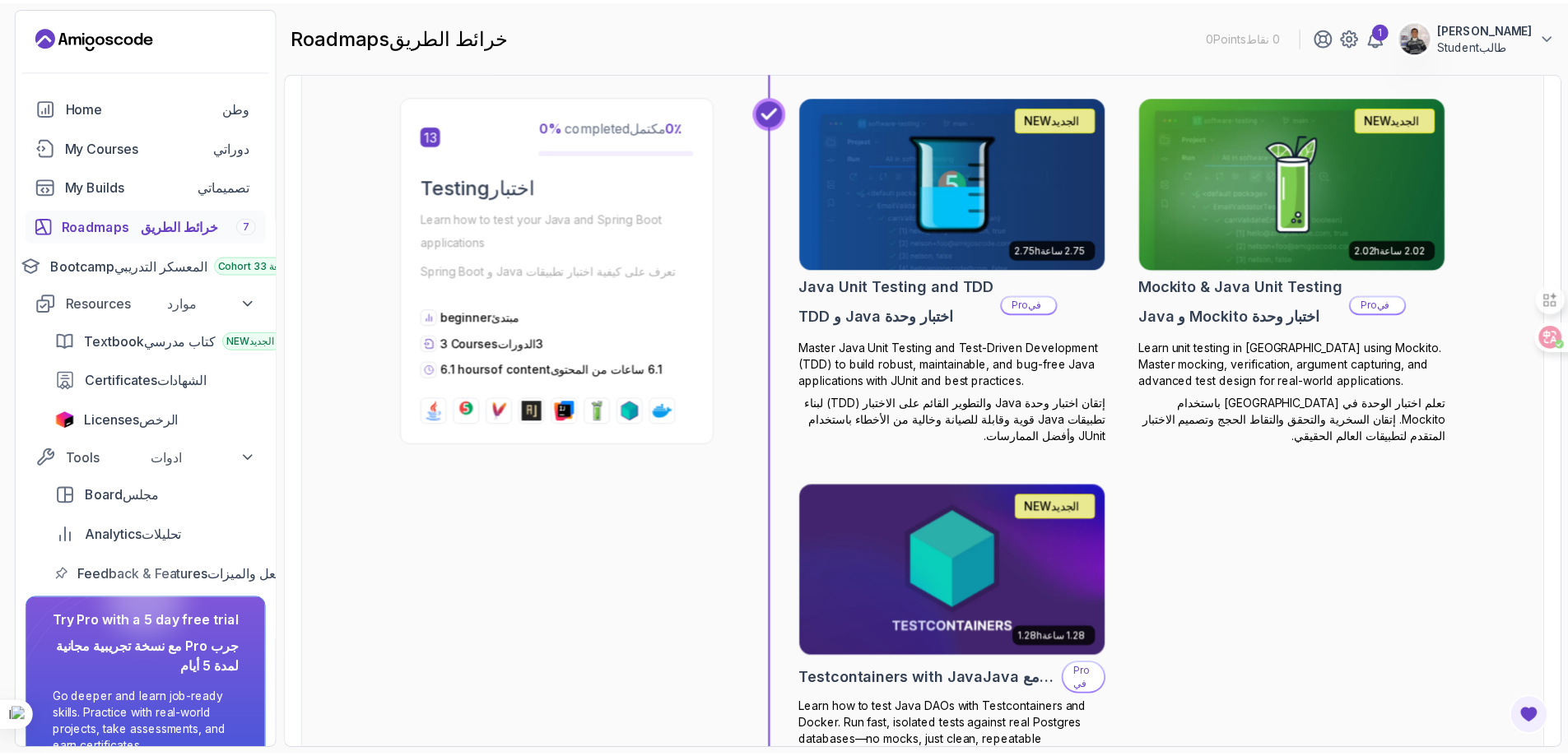
scroll to position [6157, 0]
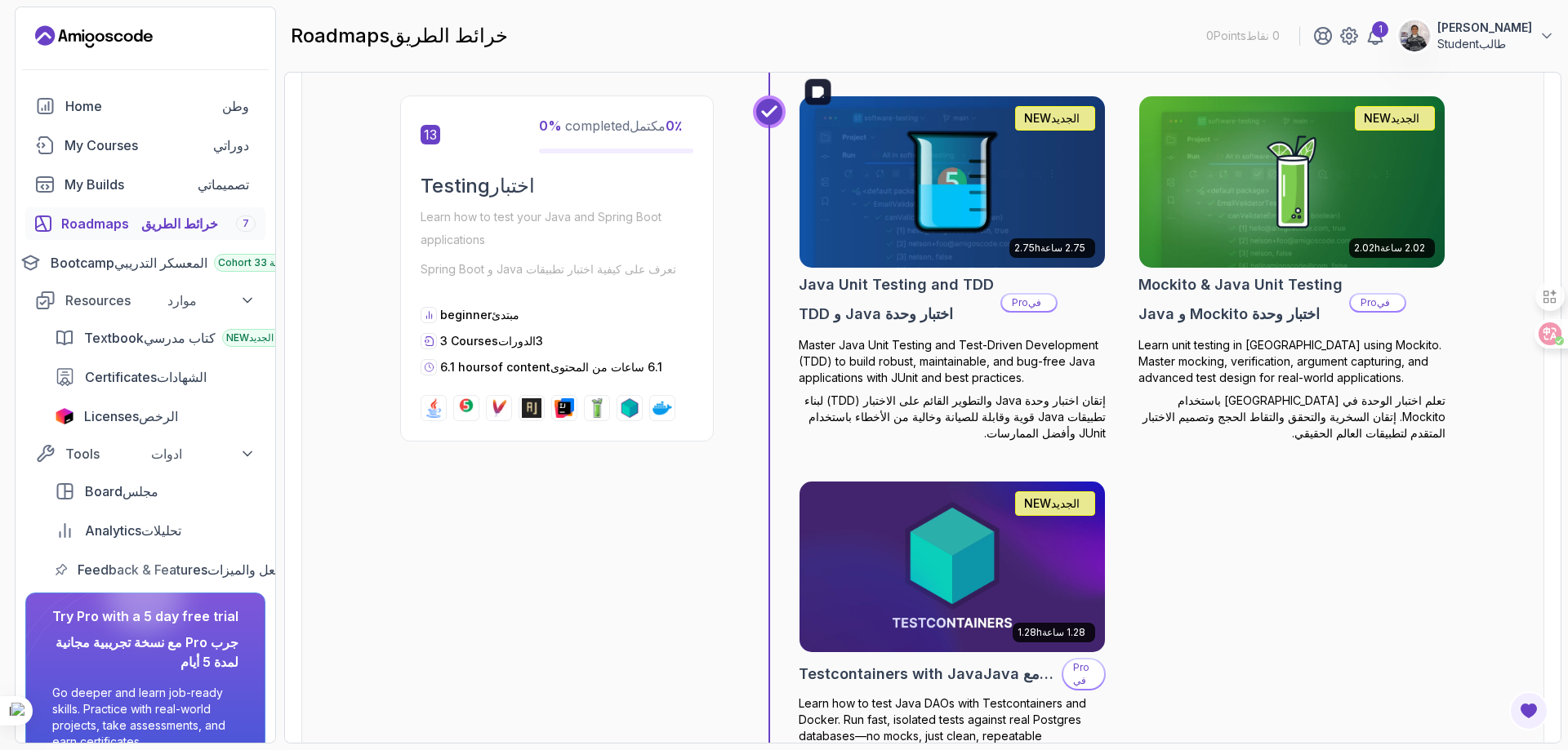
click at [975, 154] on img at bounding box center [953, 182] width 321 height 180
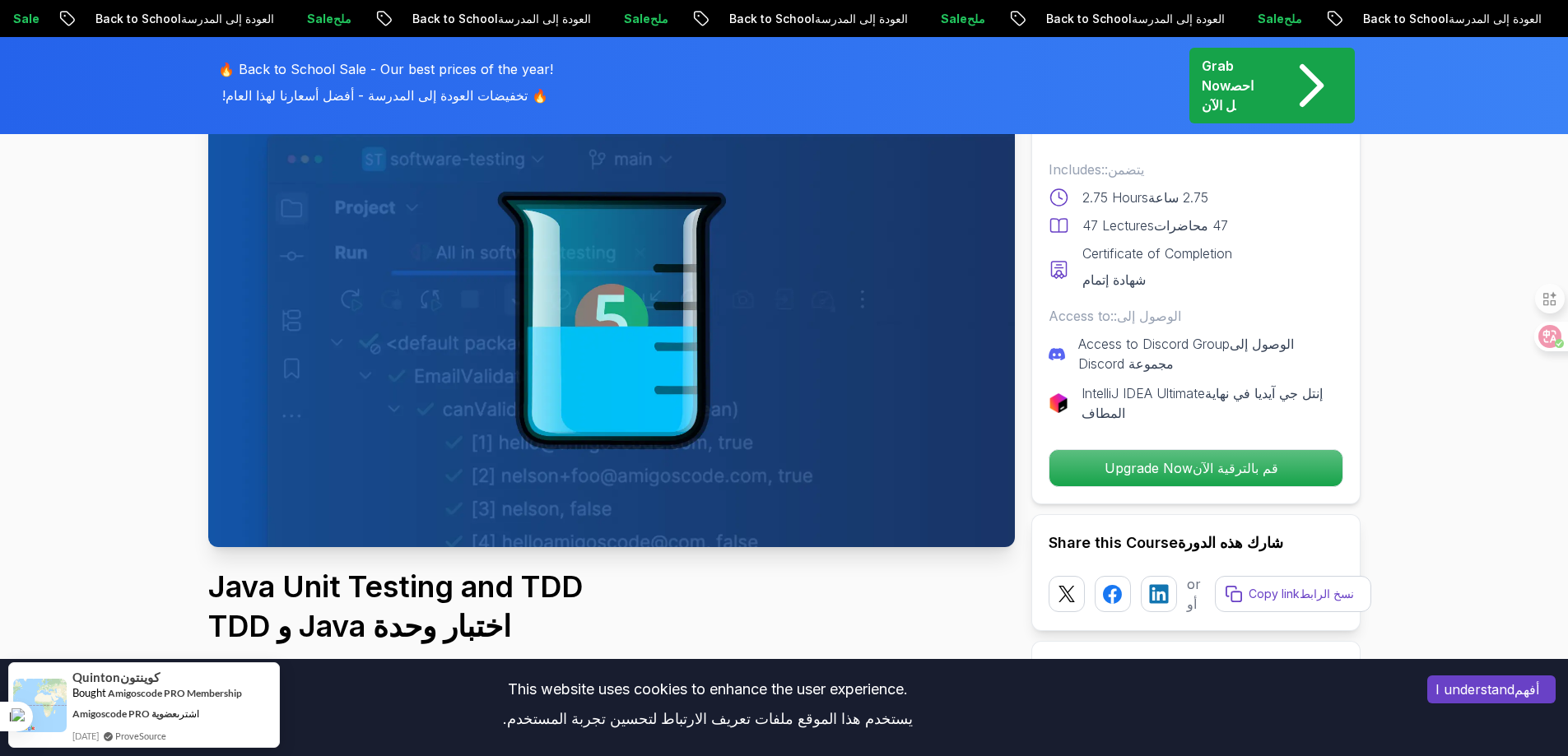
scroll to position [158, 0]
click at [1195, 469] on p "Upgrade Now قم بالترقية الآن" at bounding box center [1194, 468] width 278 height 35
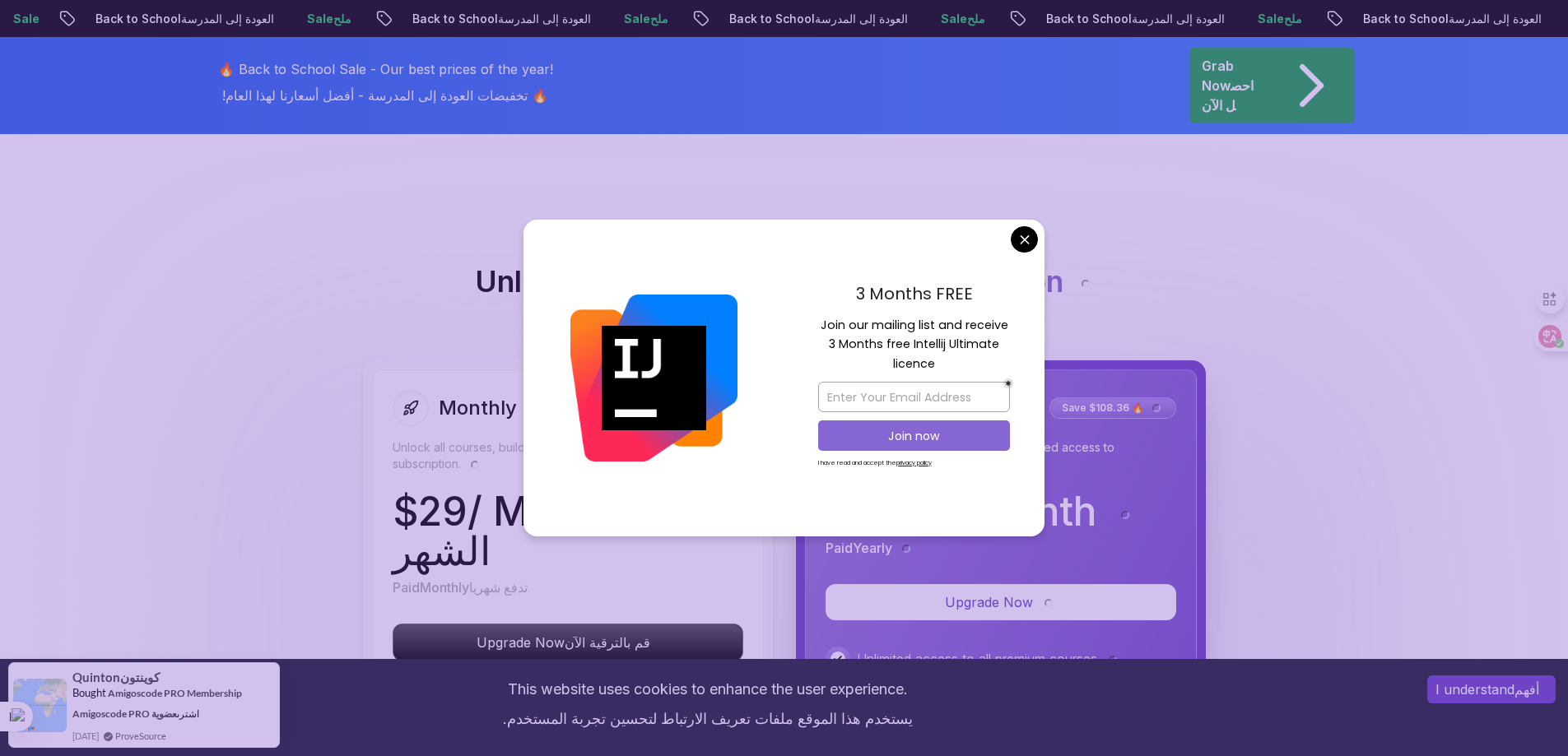
scroll to position [4490, 0]
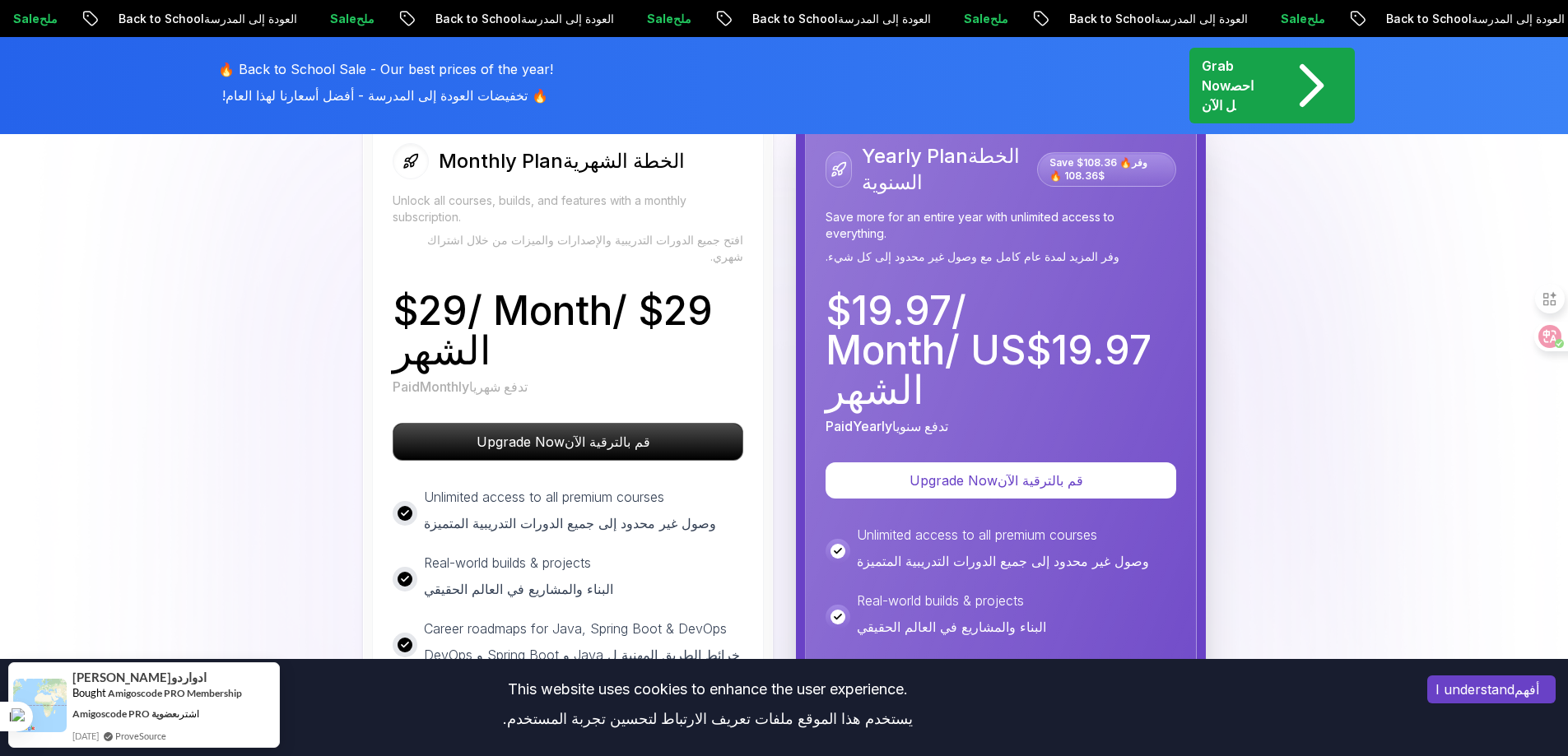
scroll to position [4800, 0]
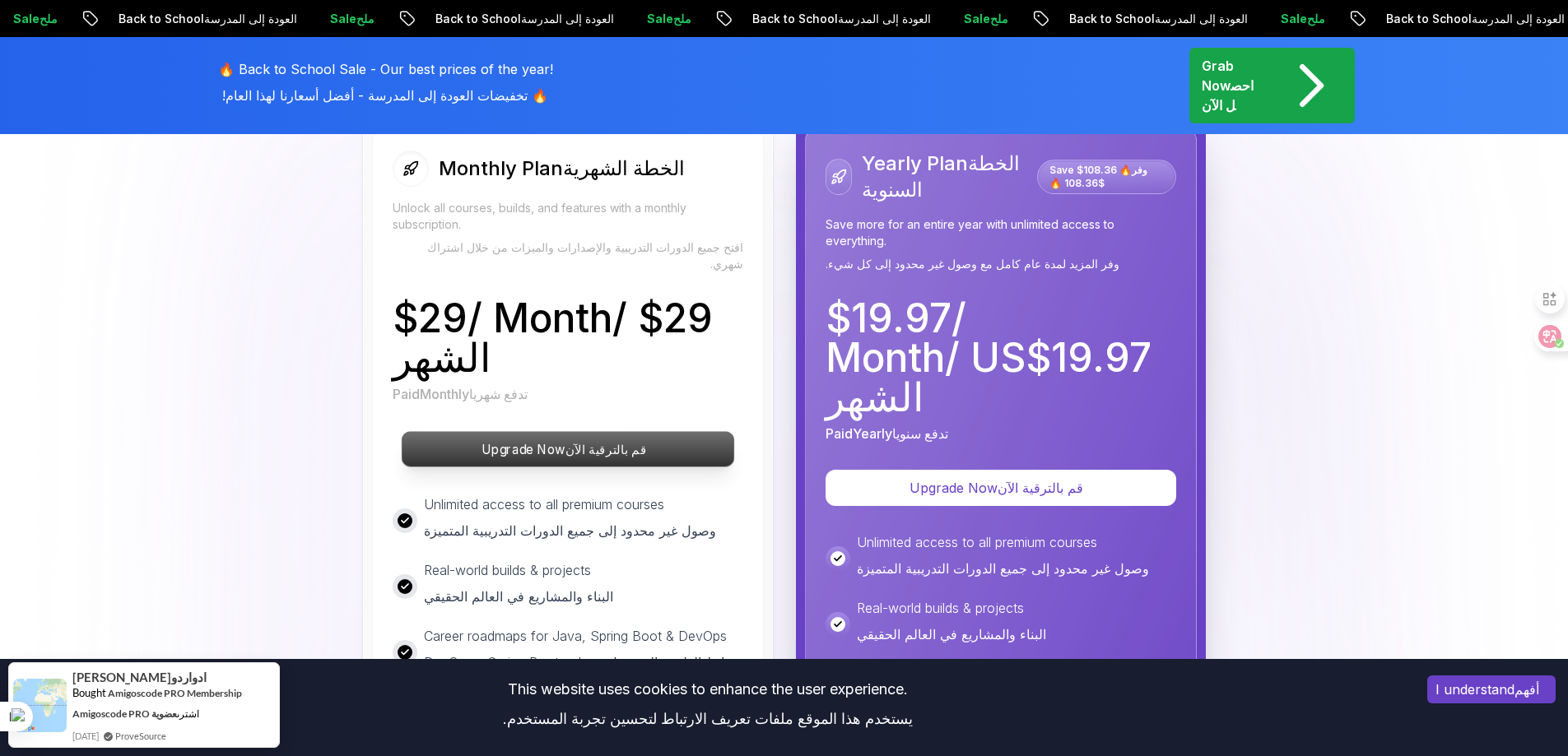
click at [576, 441] on font "قم بالترقية الآن" at bounding box center [606, 449] width 81 height 15
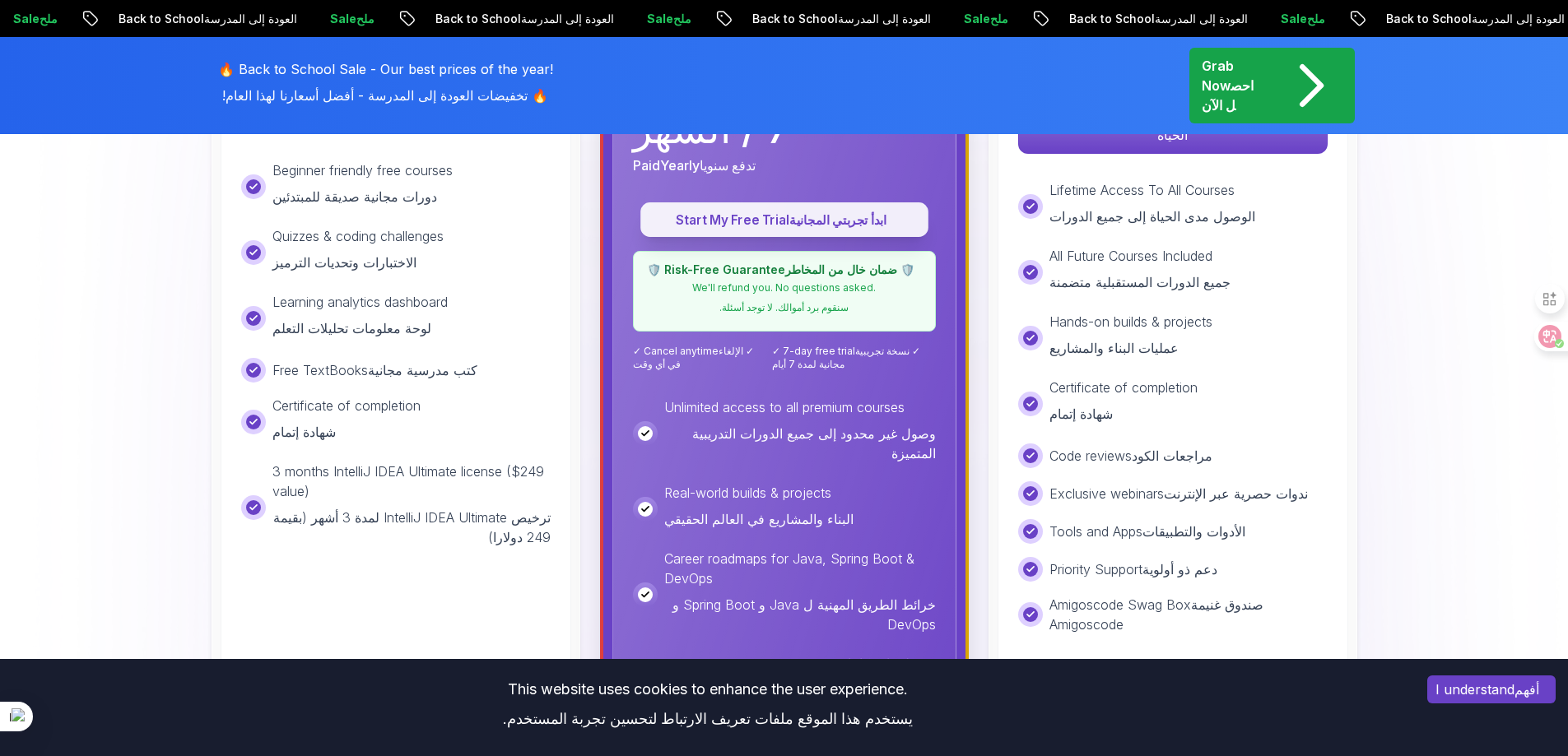
scroll to position [852, 0]
click at [823, 204] on button "Start My Free Trial ابدأ تجربتي المجانية" at bounding box center [784, 218] width 288 height 35
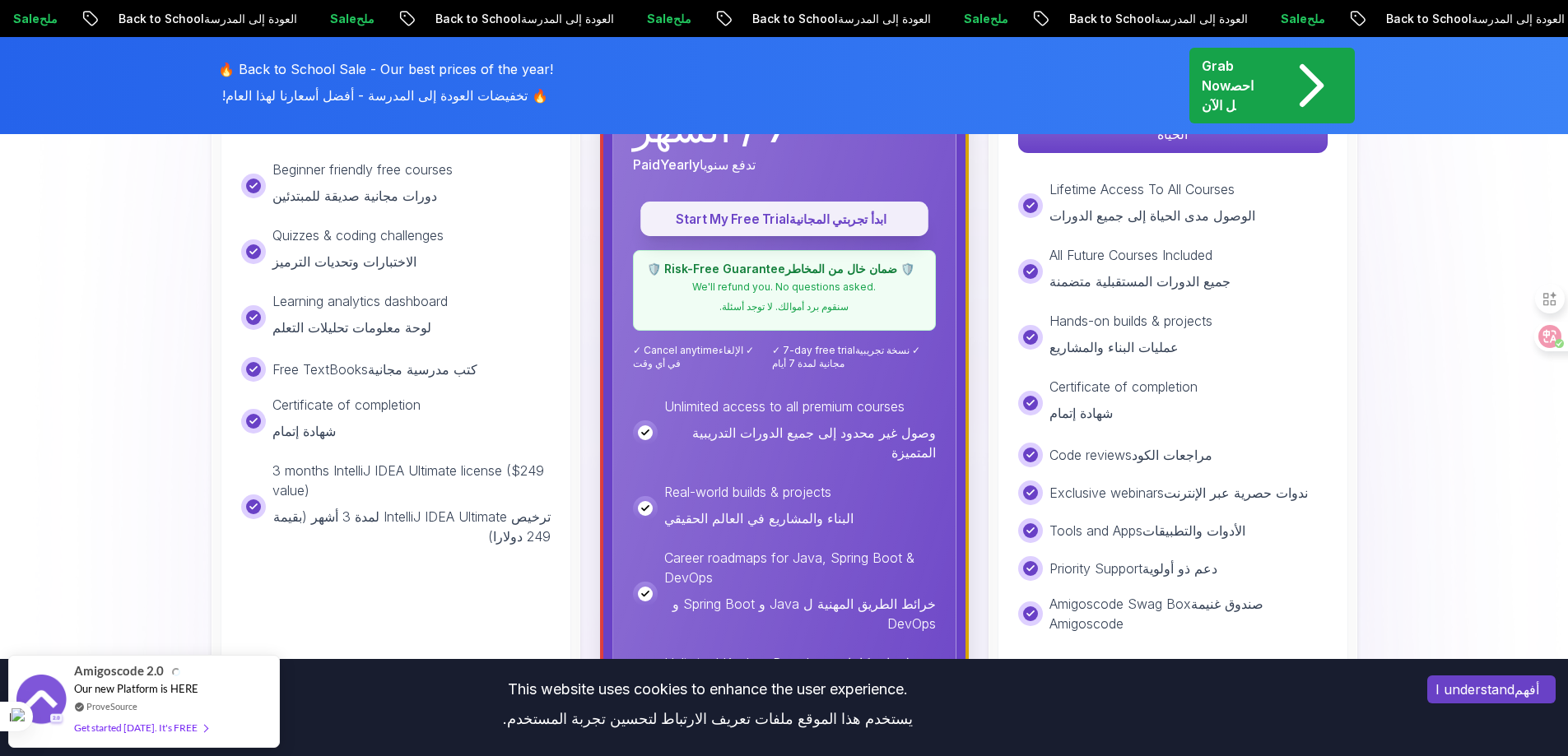
click at [823, 204] on button "Start My Free Trial ابدأ تجربتي المجانية" at bounding box center [784, 218] width 288 height 35
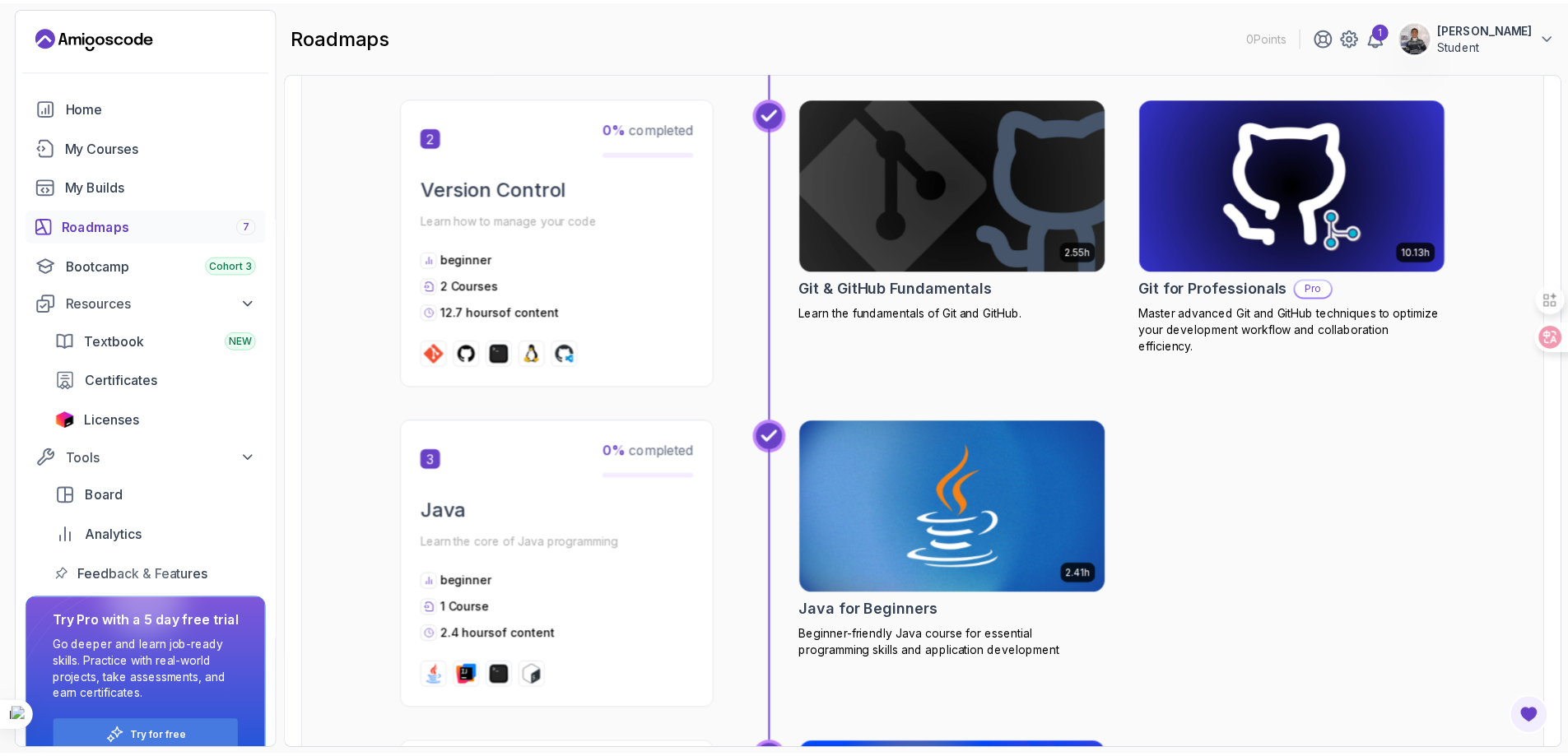
scroll to position [891, 0]
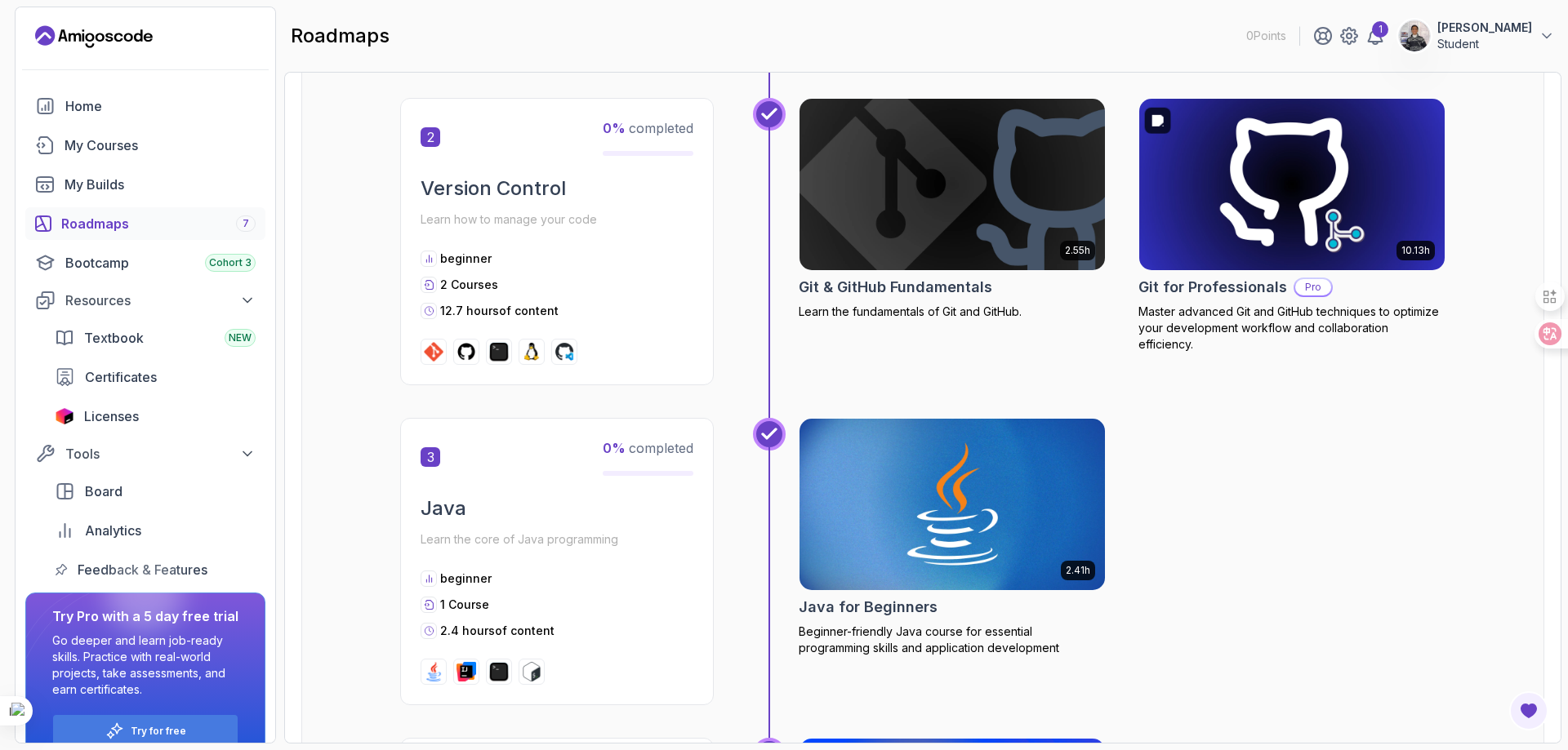
click at [1283, 209] on img at bounding box center [1293, 185] width 321 height 180
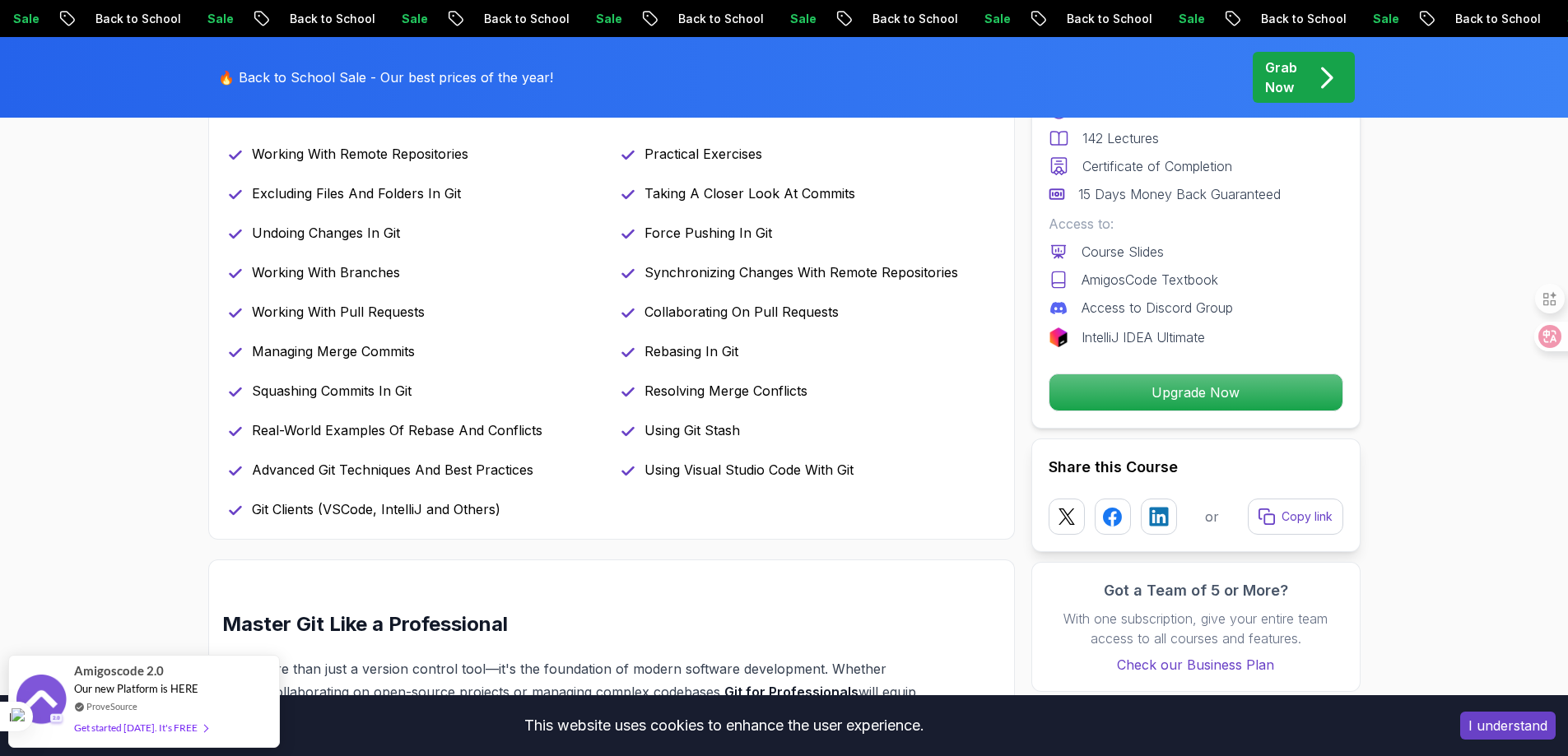
scroll to position [815, 0]
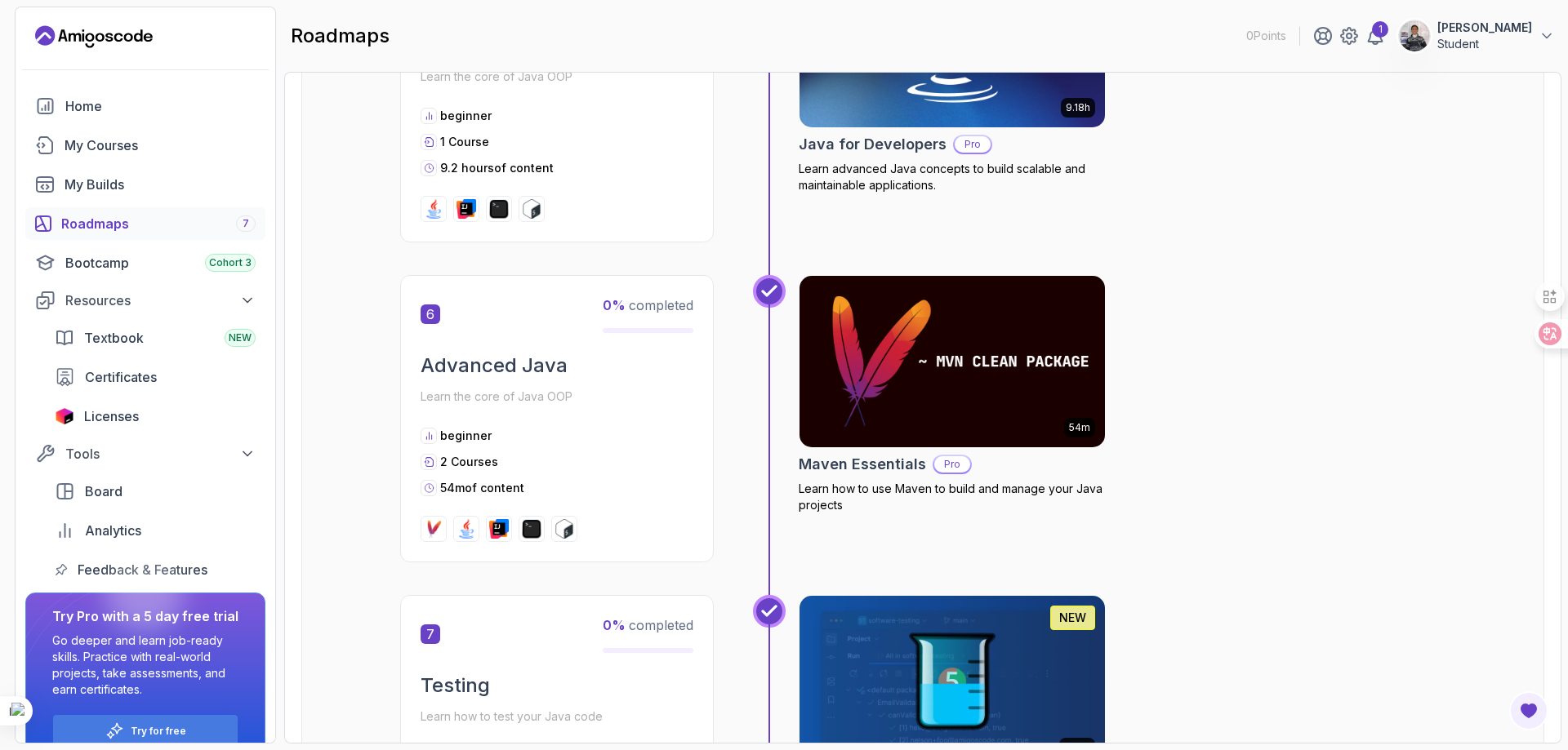
scroll to position [1987, 0]
